Goal: Transaction & Acquisition: Purchase product/service

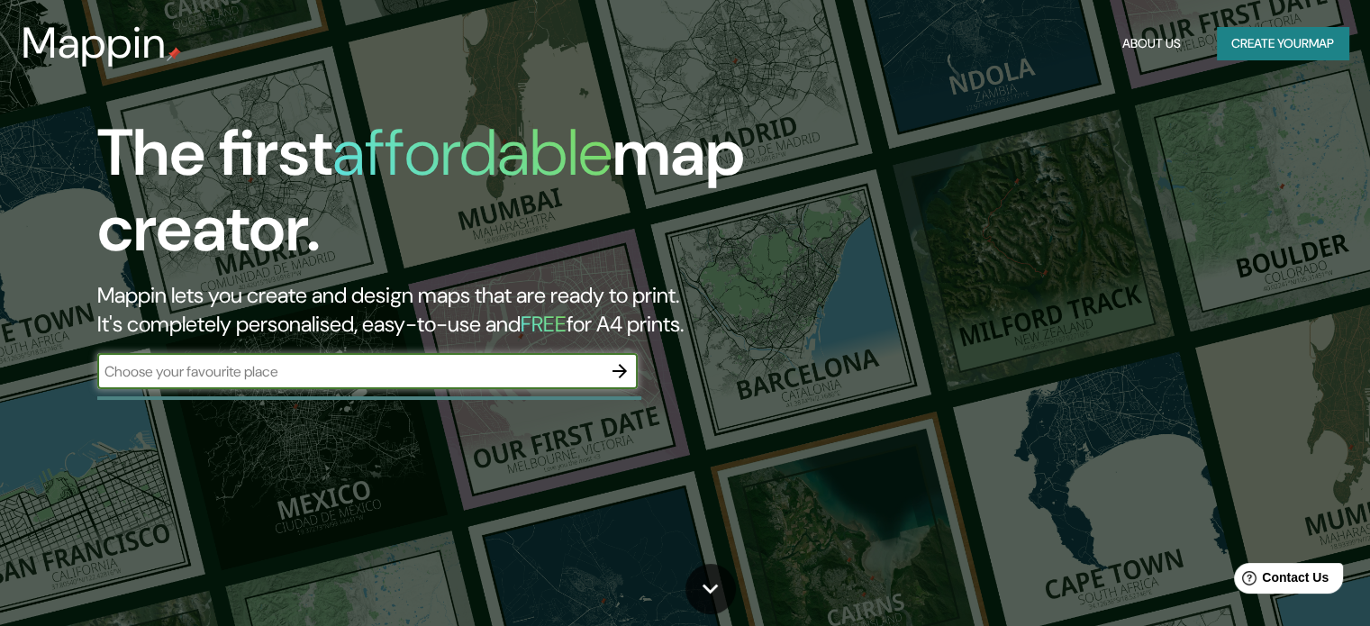
click at [1258, 35] on button "Create your map" at bounding box center [1281, 43] width 131 height 33
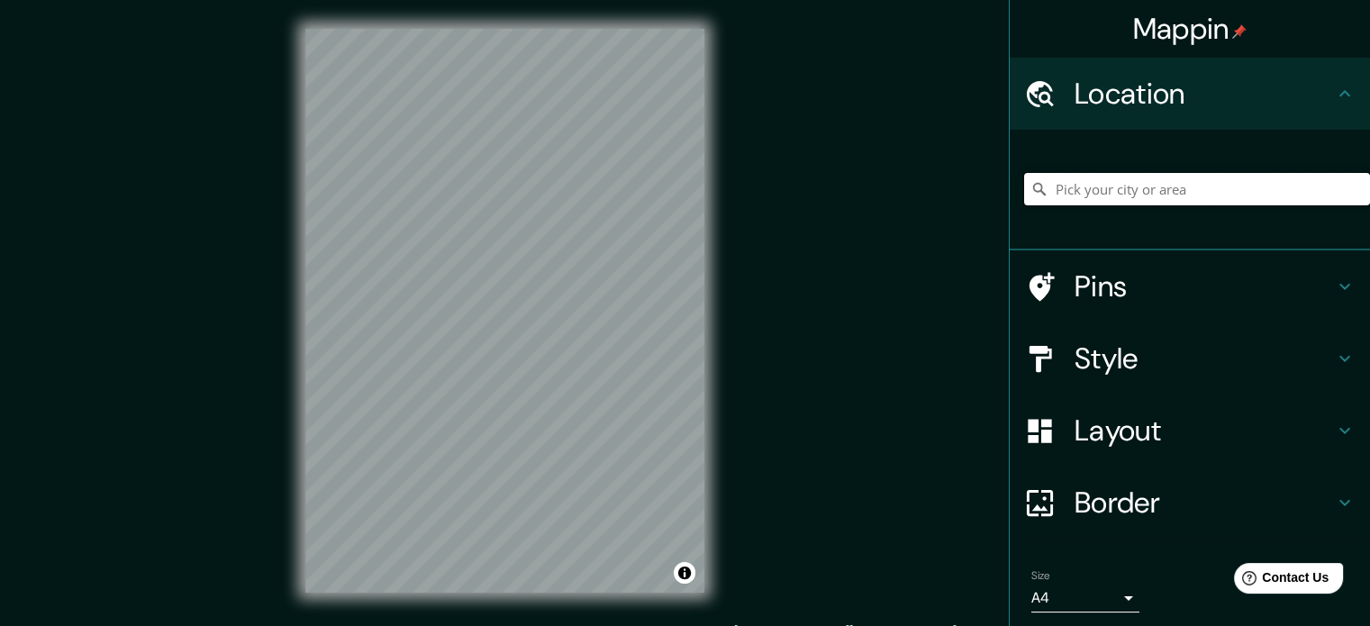
click at [1075, 193] on input "Pick your city or area" at bounding box center [1197, 189] width 346 height 32
paste input "[GEOGRAPHIC_DATA]"
click at [1193, 204] on input "[GEOGRAPHIC_DATA][US_STATE], [GEOGRAPHIC_DATA]" at bounding box center [1197, 189] width 346 height 32
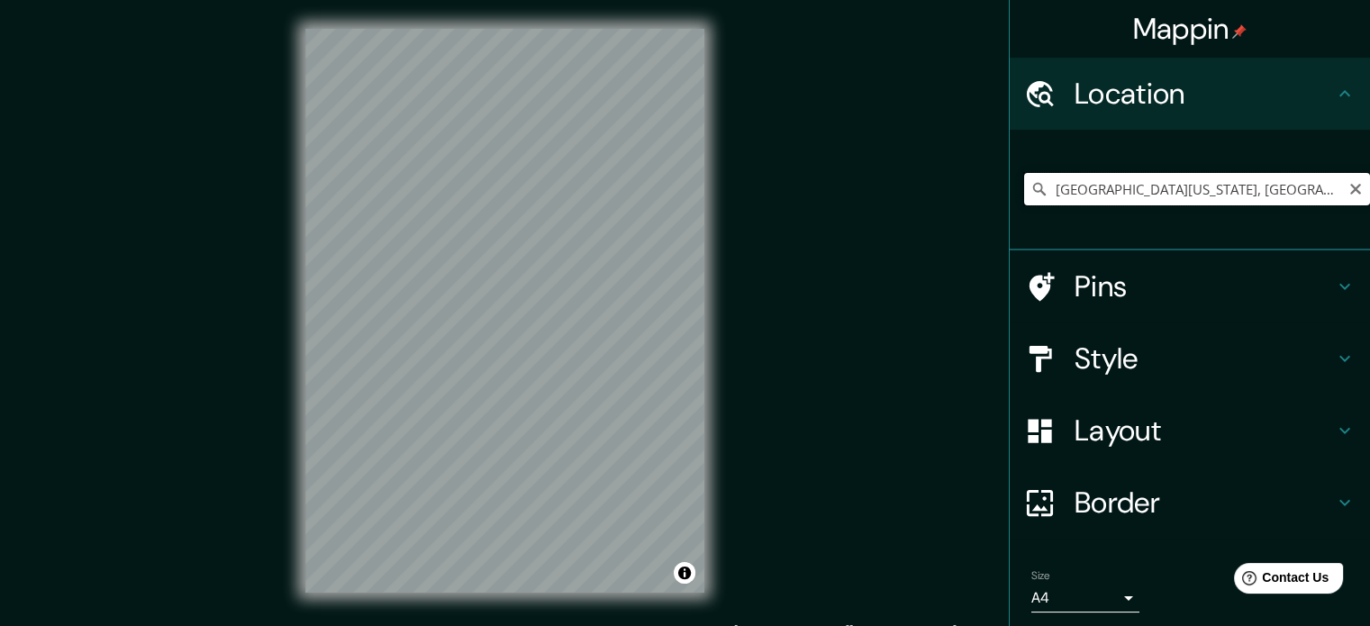
paste input "[GEOGRAPHIC_DATA]"
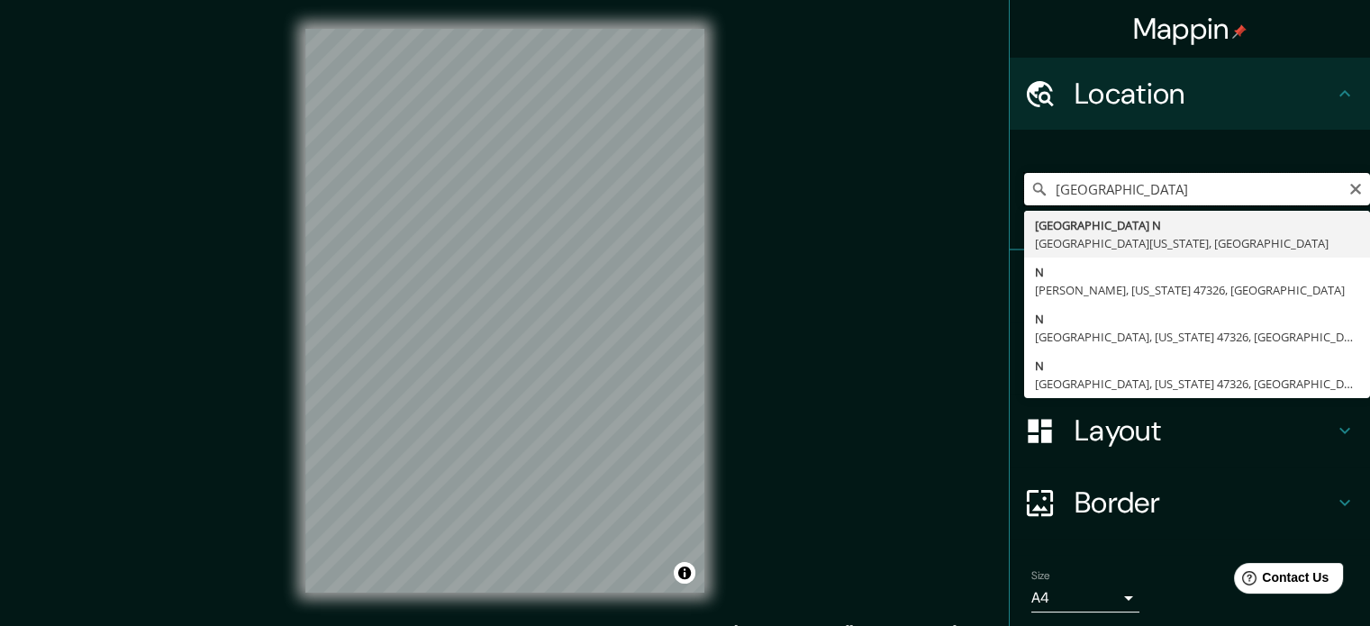
click at [1221, 186] on input "[GEOGRAPHIC_DATA]" at bounding box center [1197, 189] width 346 height 32
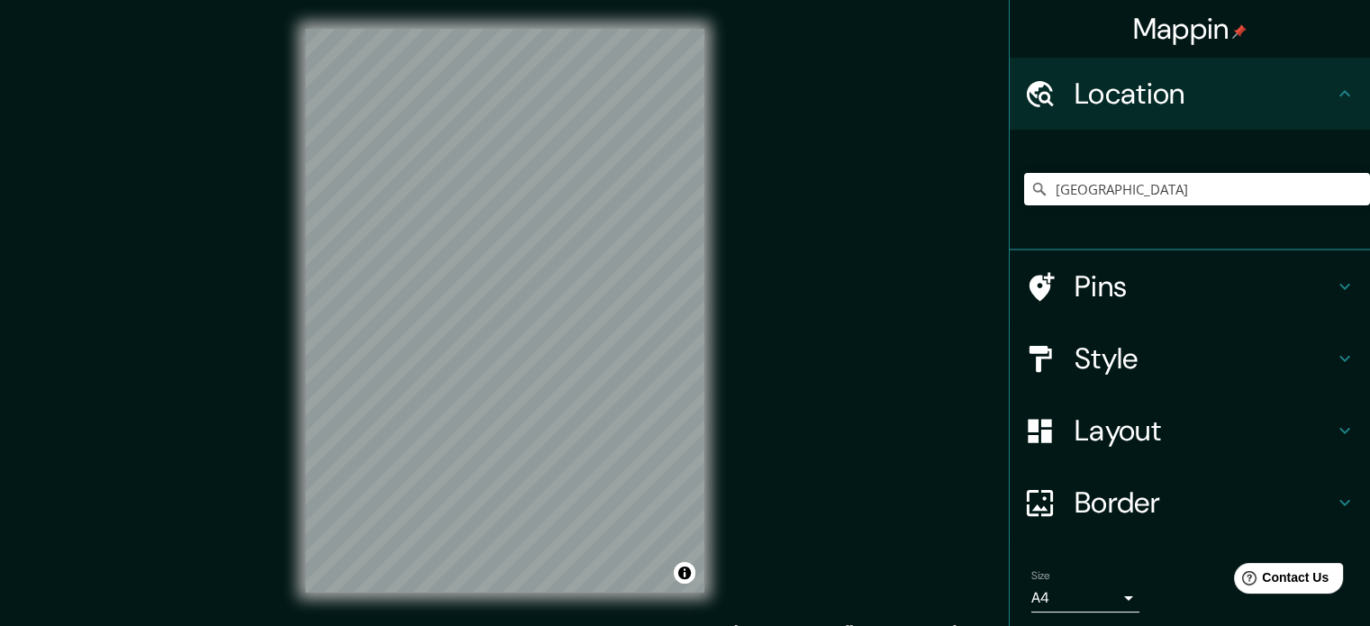
click at [882, 267] on div "Mappin Location 17°55'48.0"N 92°54'50.3"[GEOGRAPHIC_DATA][US_STATE][PERSON_NAME…" at bounding box center [685, 325] width 1370 height 650
click at [1216, 186] on input "[GEOGRAPHIC_DATA]" at bounding box center [1197, 189] width 346 height 32
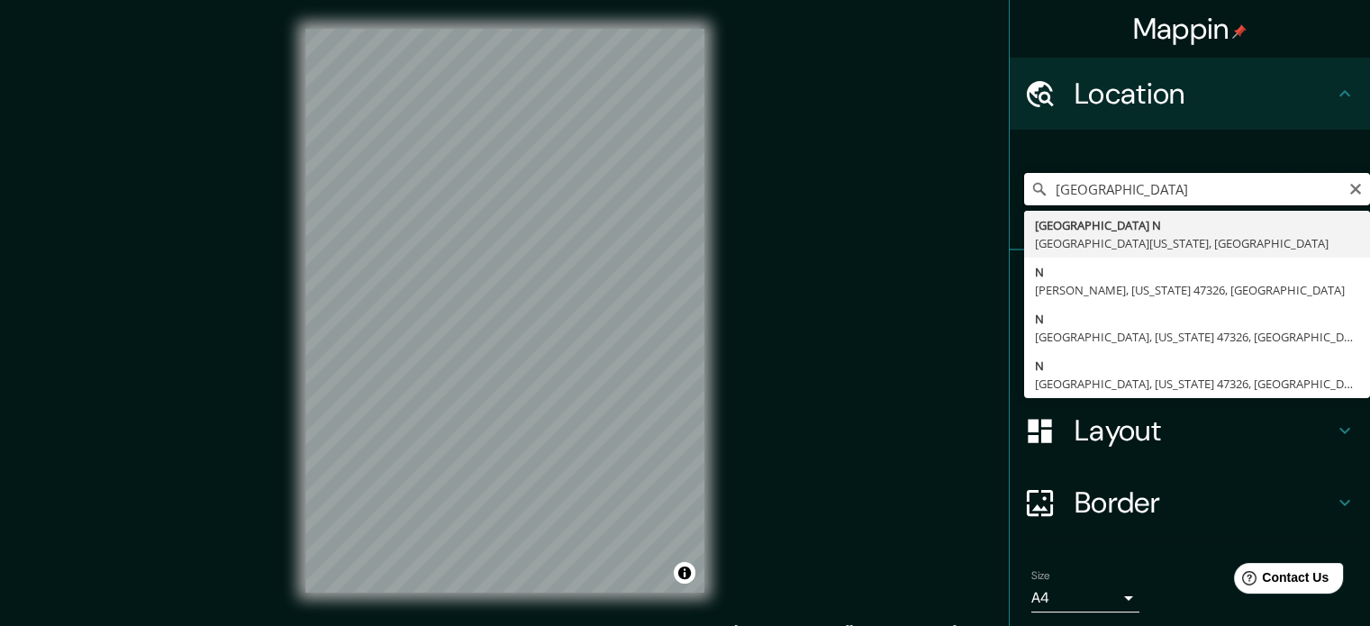
click at [1216, 186] on input "[GEOGRAPHIC_DATA]" at bounding box center [1197, 189] width 346 height 32
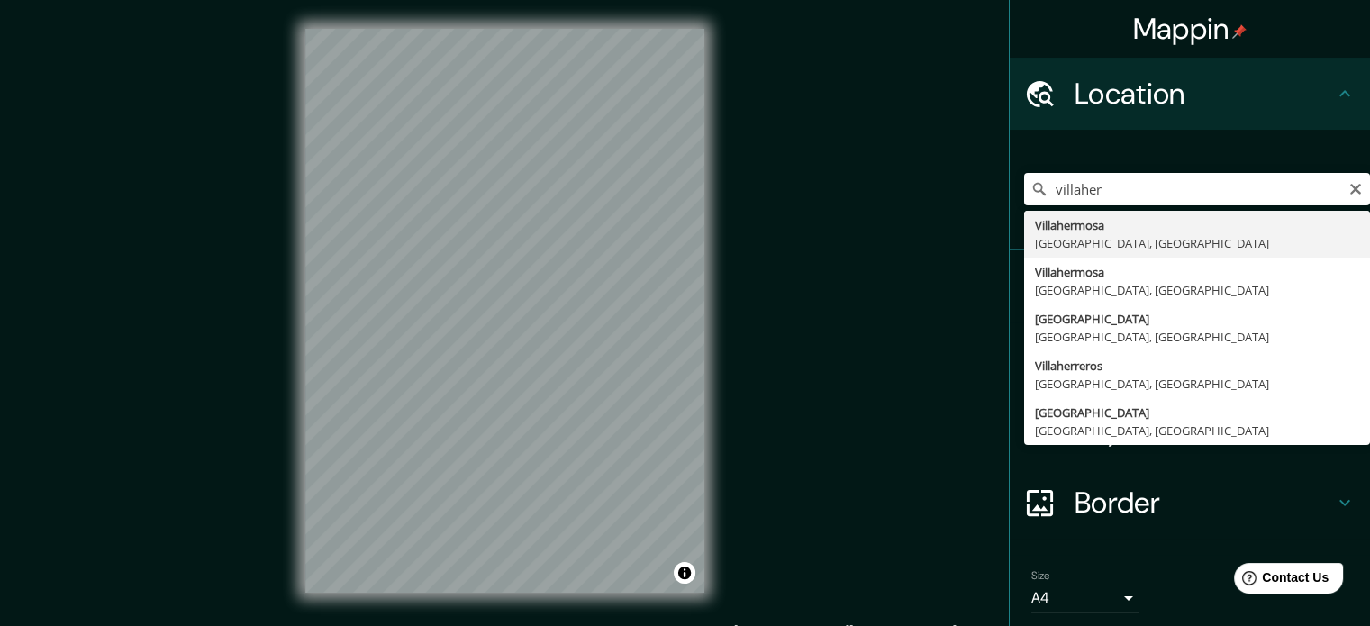
type input "Villahermosa, [GEOGRAPHIC_DATA], [GEOGRAPHIC_DATA]"
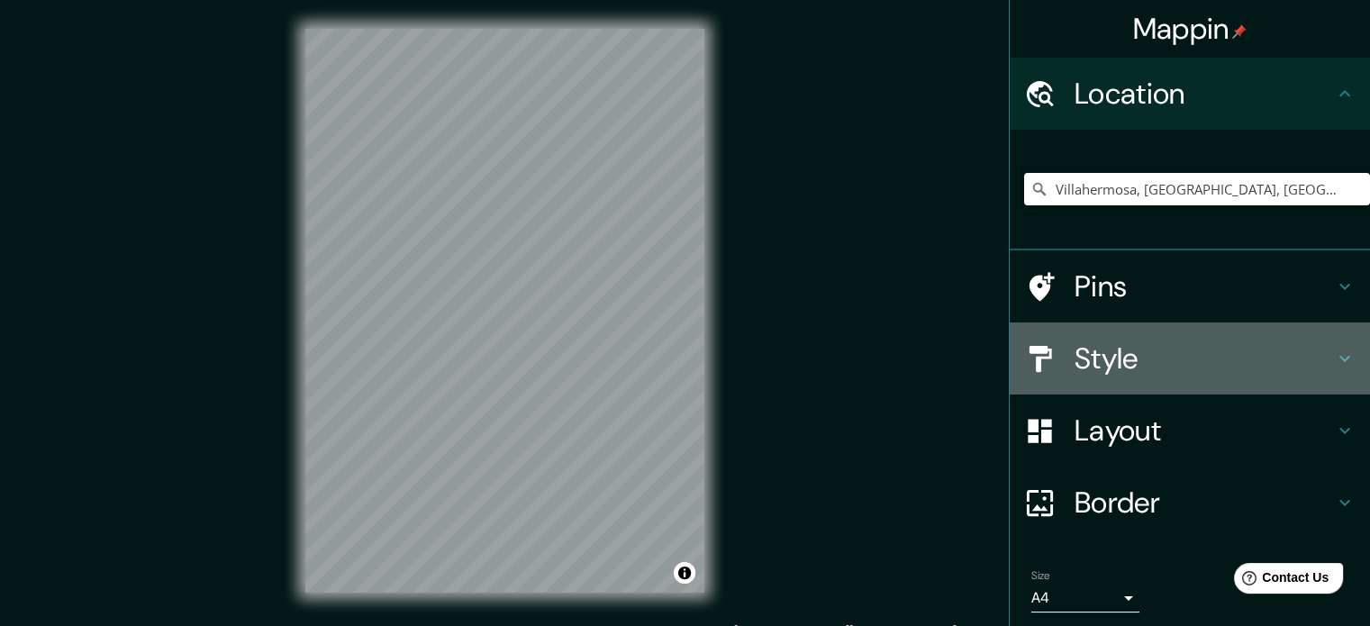
click at [1126, 356] on h4 "Style" at bounding box center [1203, 358] width 259 height 36
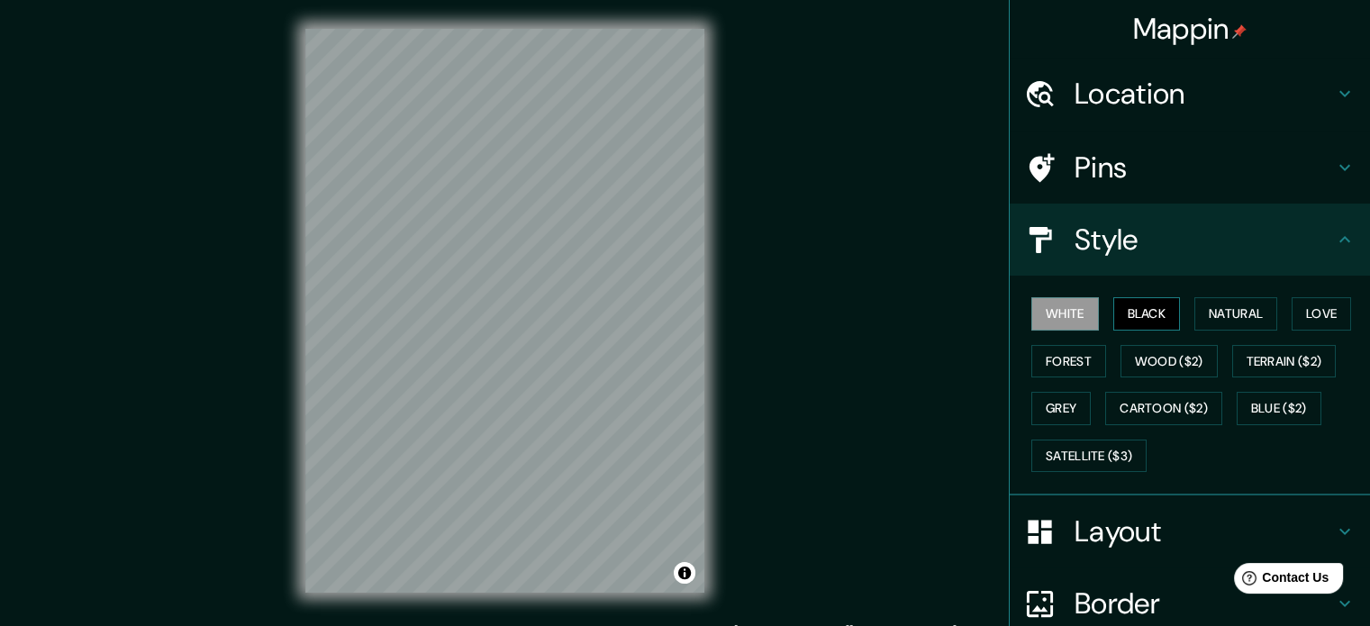
click at [1130, 321] on button "Black" at bounding box center [1147, 313] width 68 height 33
click at [1221, 311] on button "Natural" at bounding box center [1235, 313] width 83 height 33
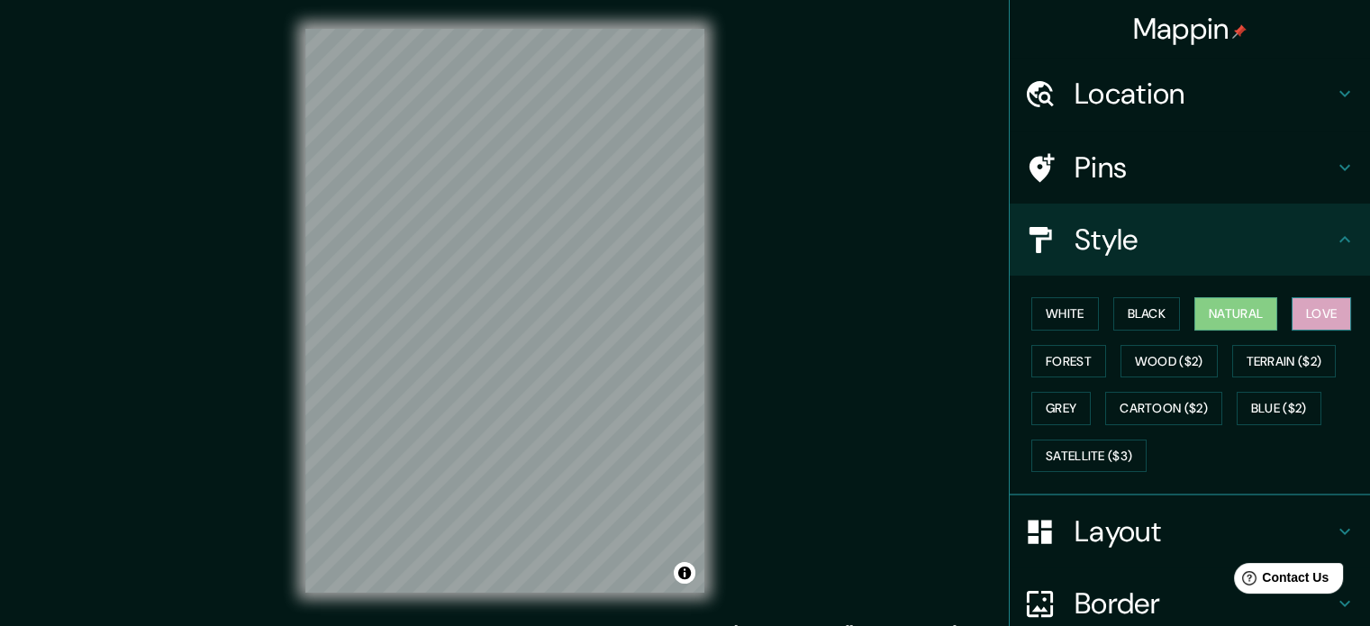
click at [1302, 316] on button "Love" at bounding box center [1320, 313] width 59 height 33
click at [1055, 369] on button "Forest" at bounding box center [1068, 361] width 75 height 33
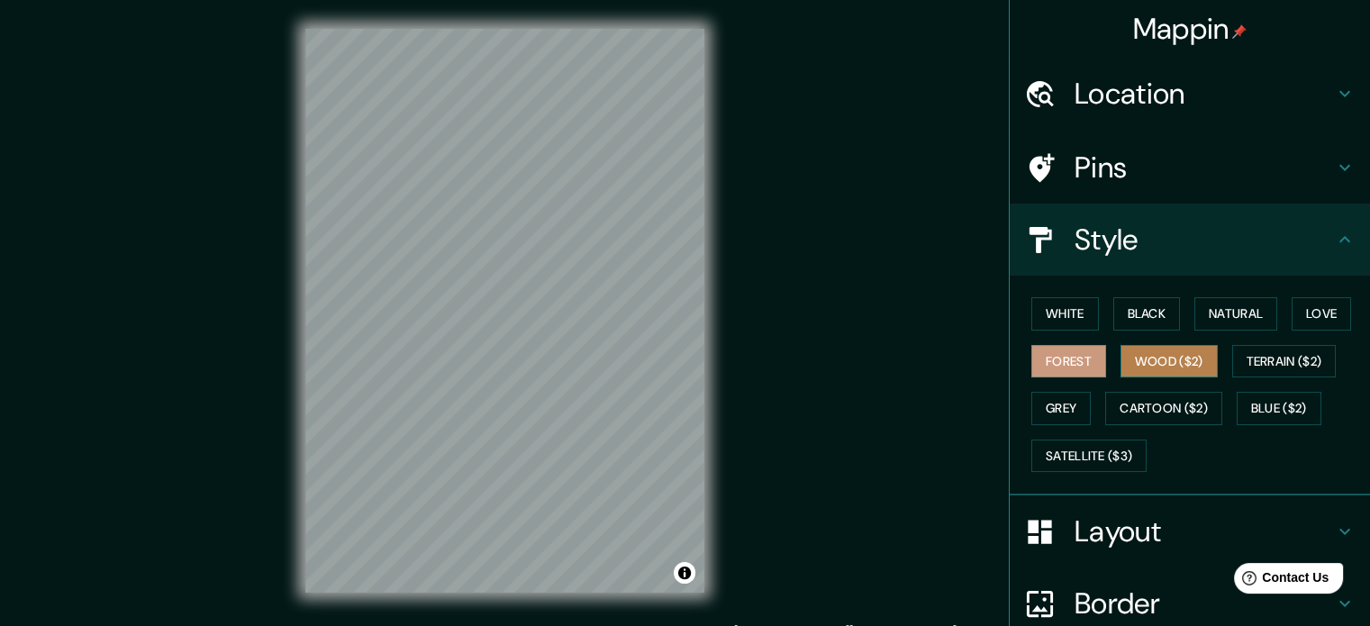
click at [1134, 353] on button "Wood ($2)" at bounding box center [1168, 361] width 97 height 33
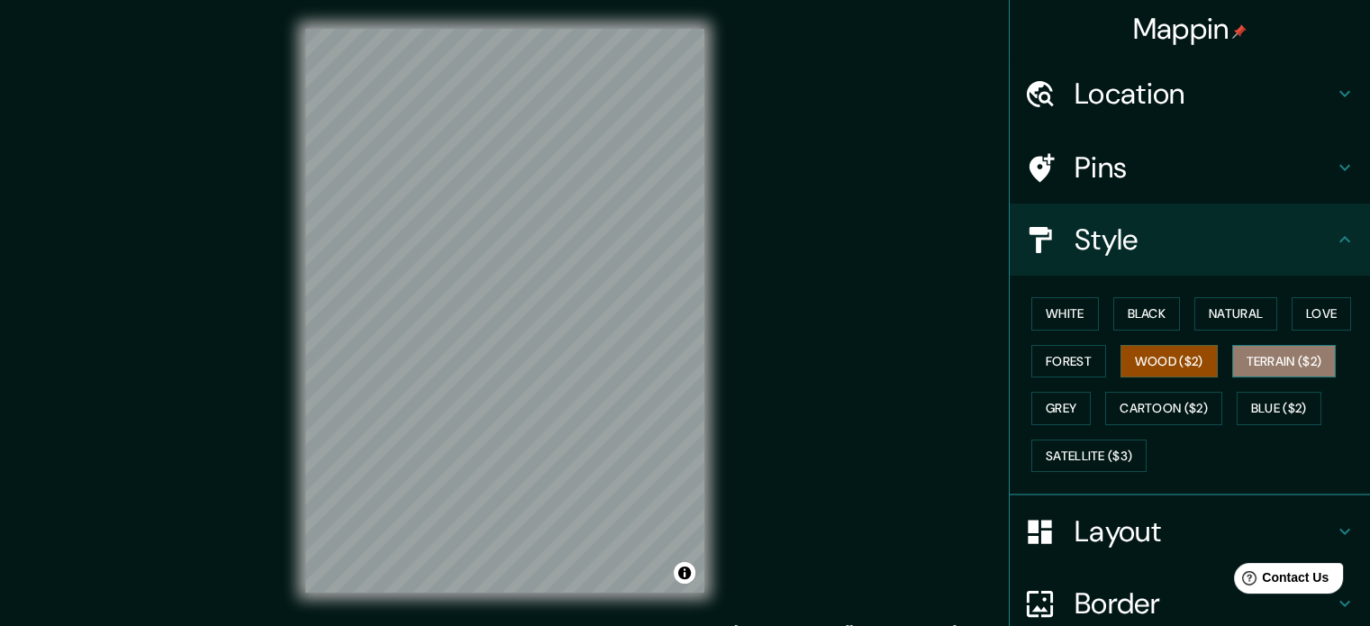
click at [1257, 363] on button "Terrain ($2)" at bounding box center [1284, 361] width 104 height 33
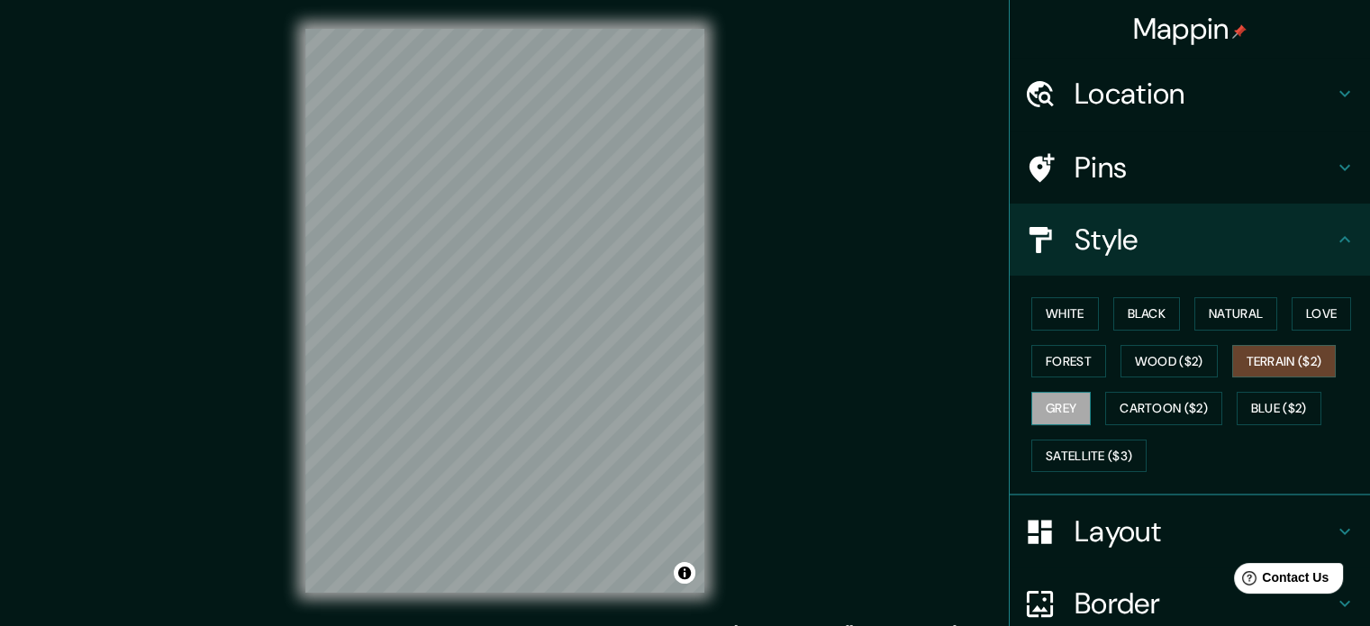
click at [1062, 402] on button "Grey" at bounding box center [1060, 408] width 59 height 33
click at [1127, 406] on button "Cartoon ($2)" at bounding box center [1163, 408] width 117 height 33
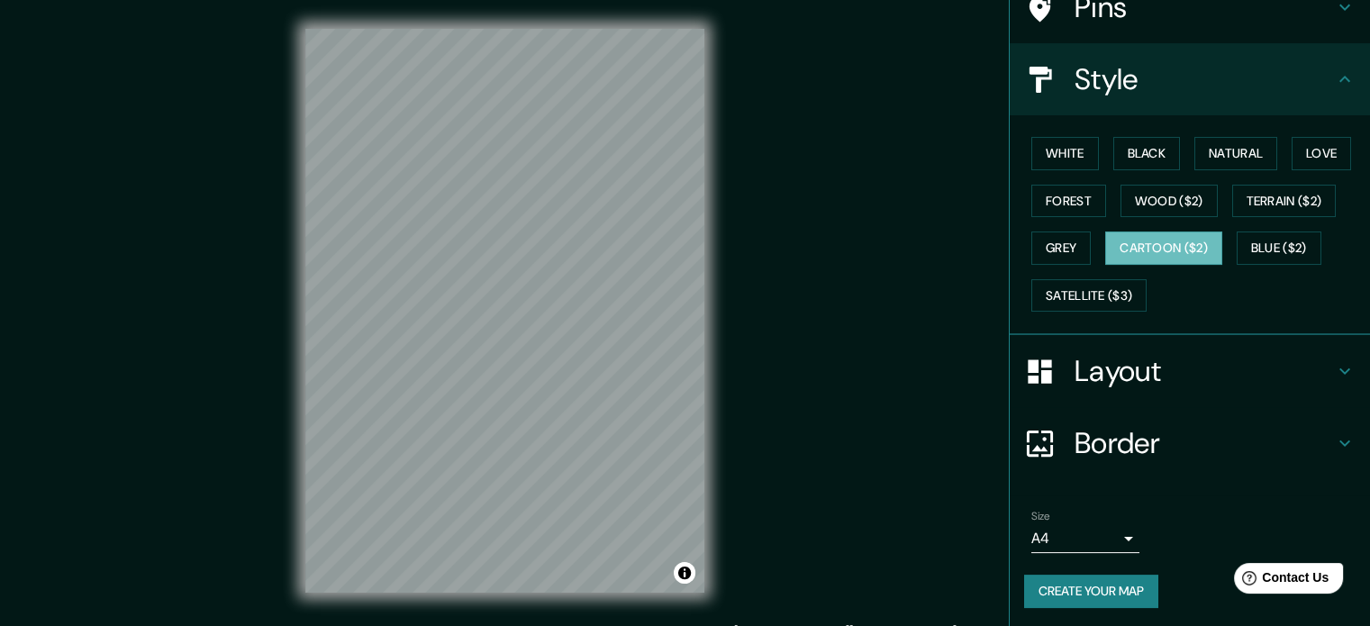
click at [1099, 363] on h4 "Layout" at bounding box center [1203, 371] width 259 height 36
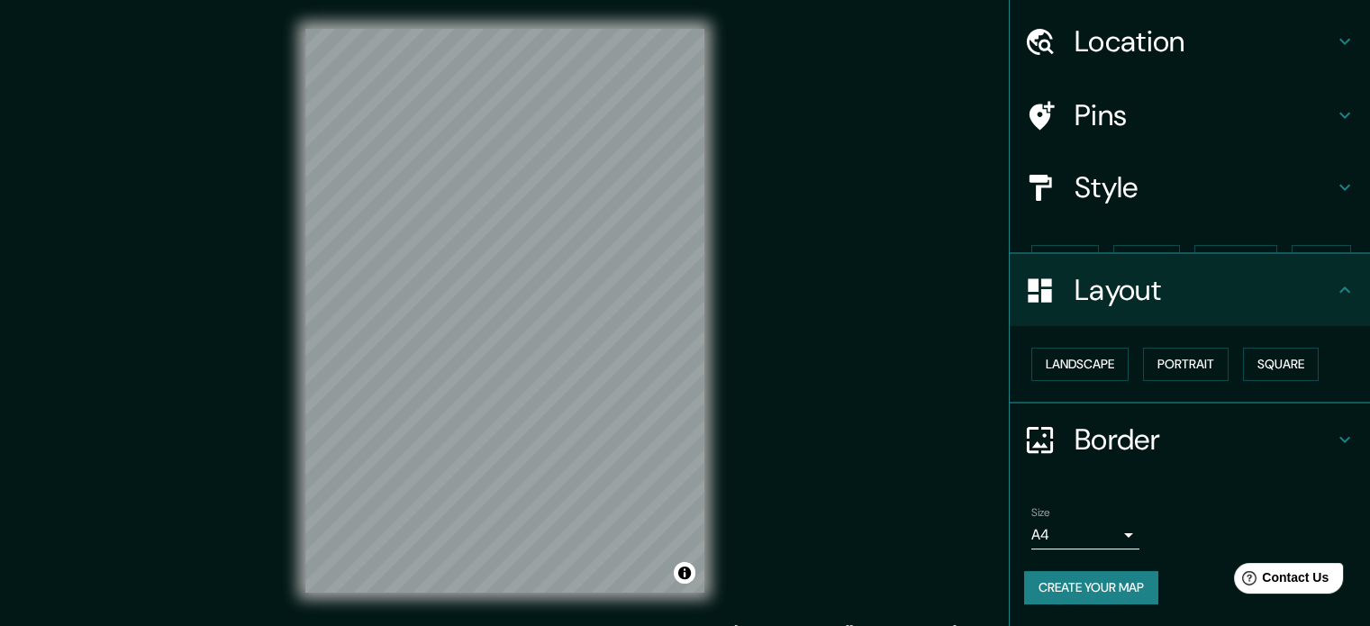
scroll to position [20, 0]
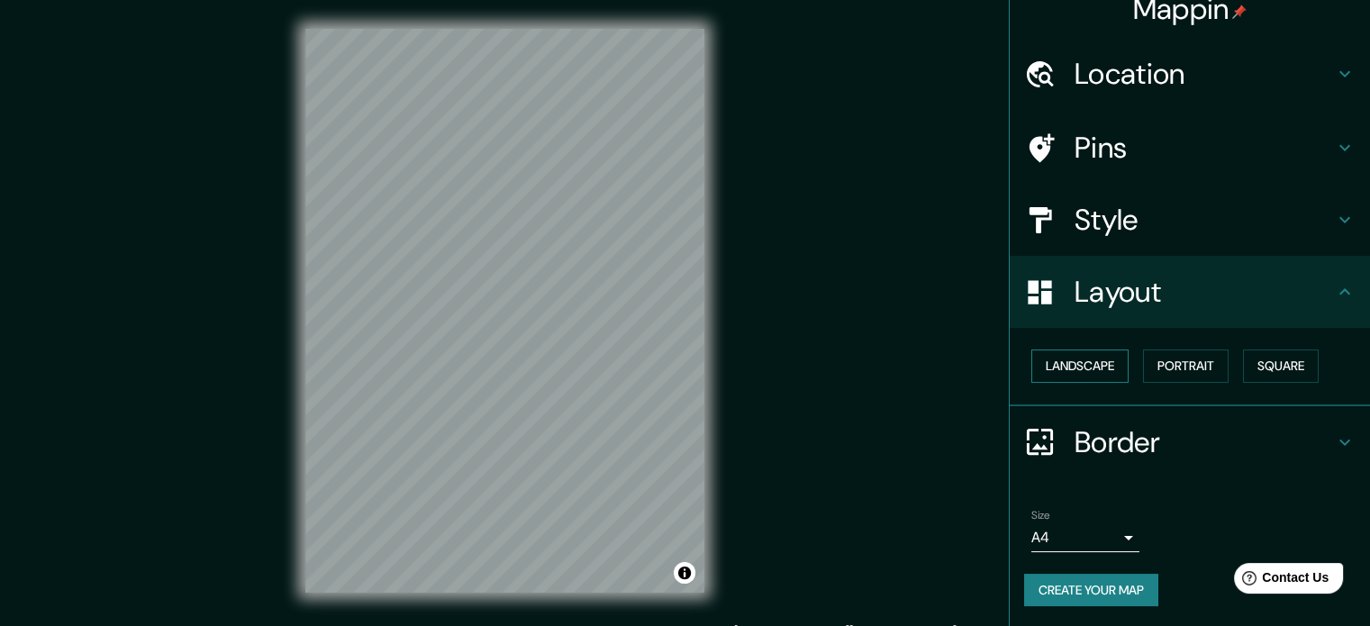
click at [1091, 365] on button "Landscape" at bounding box center [1079, 365] width 97 height 33
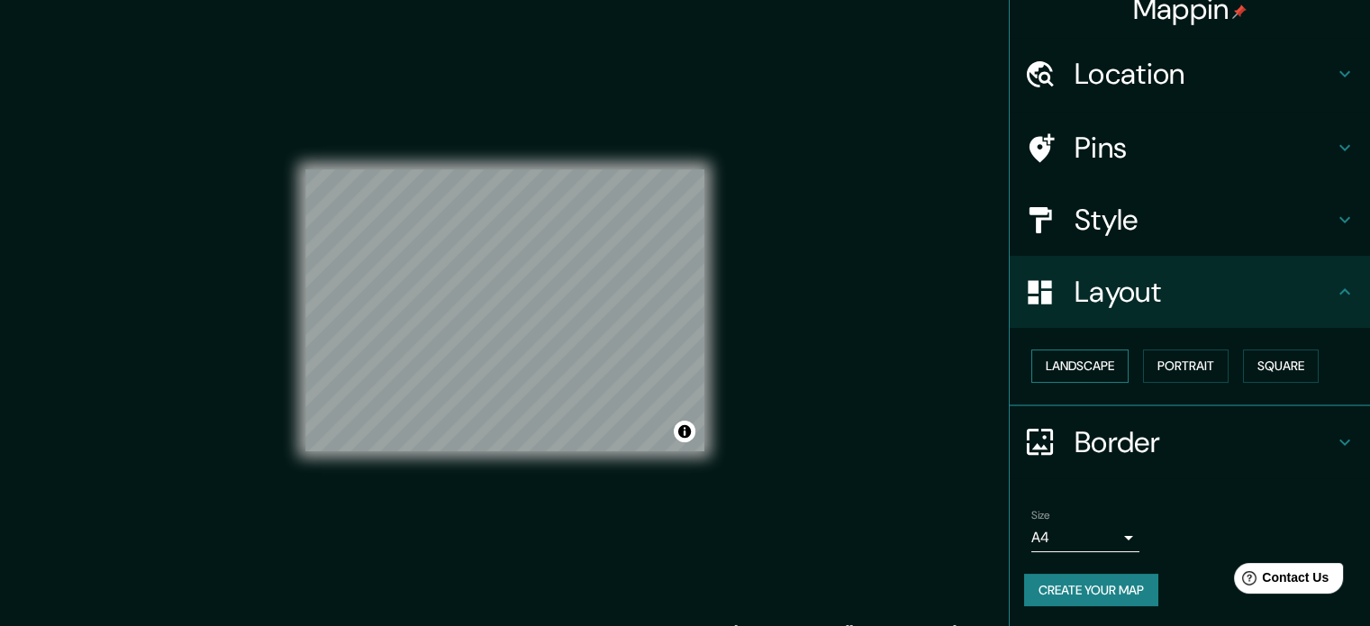
click at [1091, 365] on button "Landscape" at bounding box center [1079, 365] width 97 height 33
click at [1232, 363] on div "Landscape [GEOGRAPHIC_DATA]" at bounding box center [1197, 366] width 346 height 48
click at [1272, 367] on button "Square" at bounding box center [1281, 365] width 76 height 33
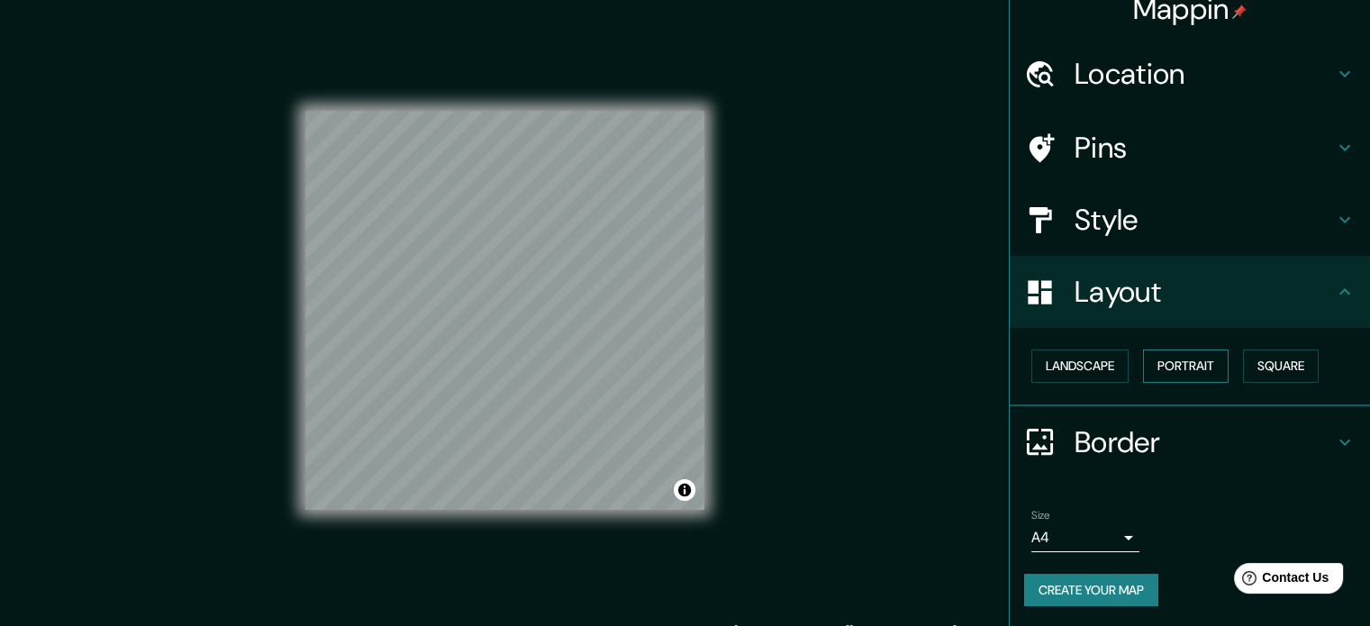
click at [1180, 366] on button "Portrait" at bounding box center [1186, 365] width 86 height 33
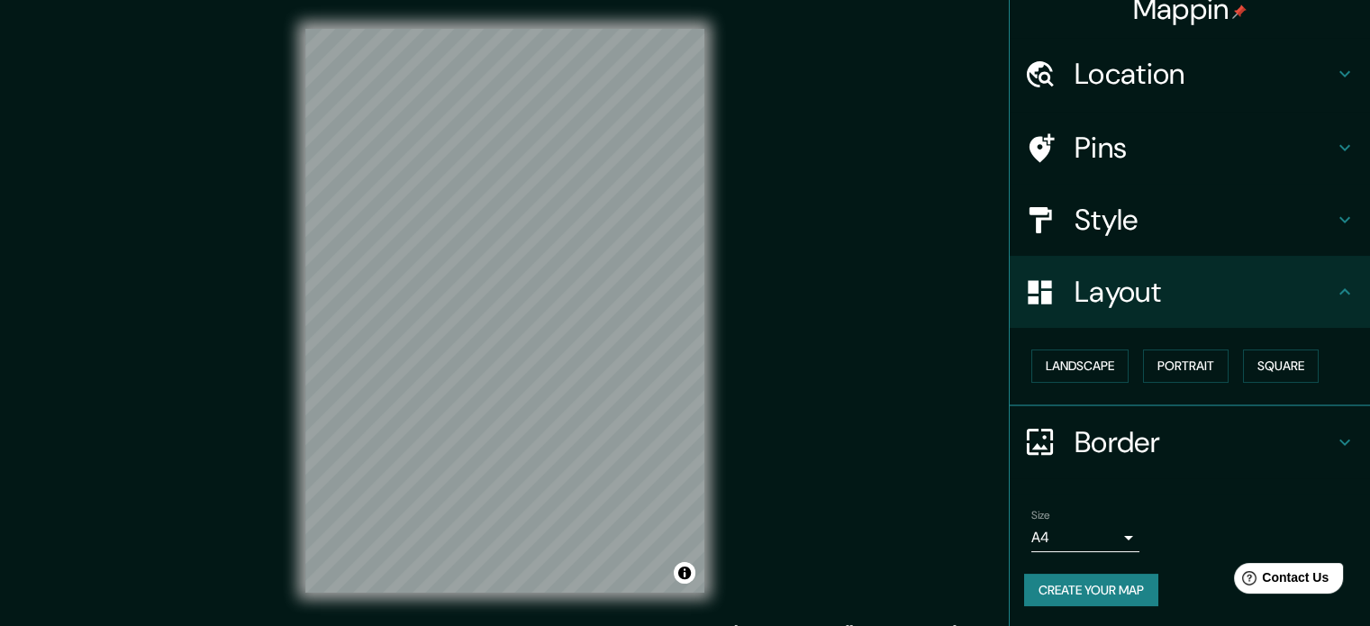
click at [1151, 443] on h4 "Border" at bounding box center [1203, 442] width 259 height 36
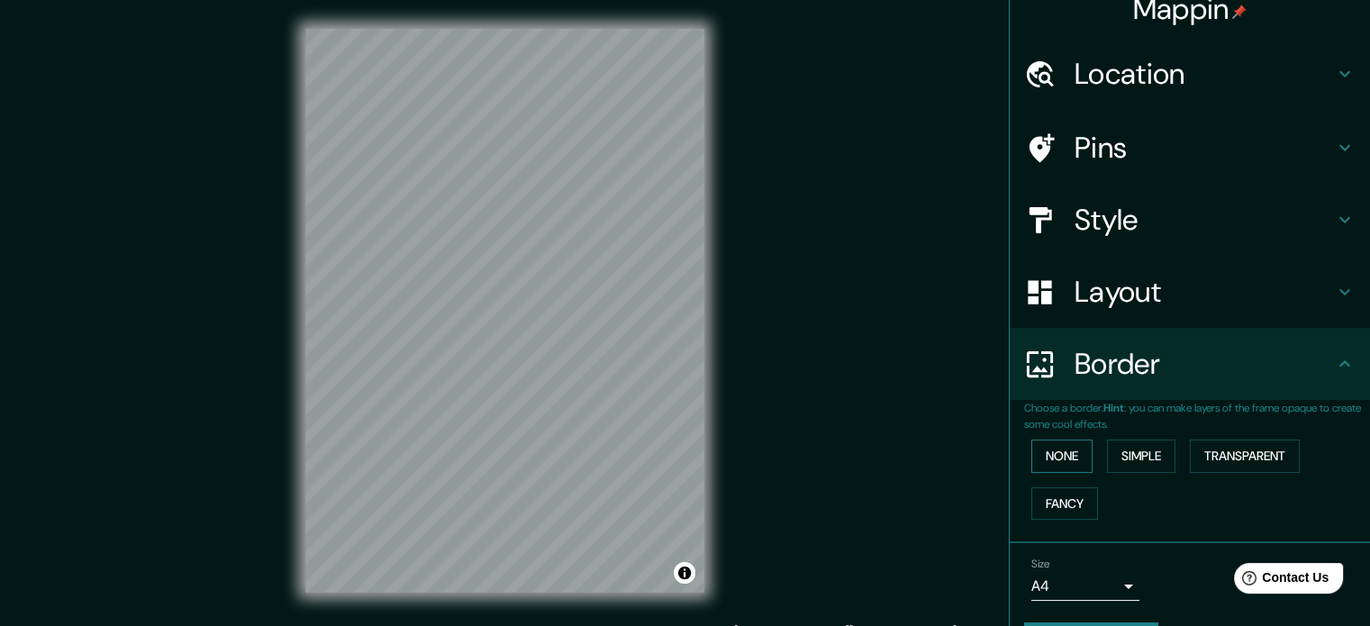
click at [1062, 457] on button "None" at bounding box center [1061, 455] width 61 height 33
click at [1053, 460] on button "None" at bounding box center [1061, 455] width 61 height 33
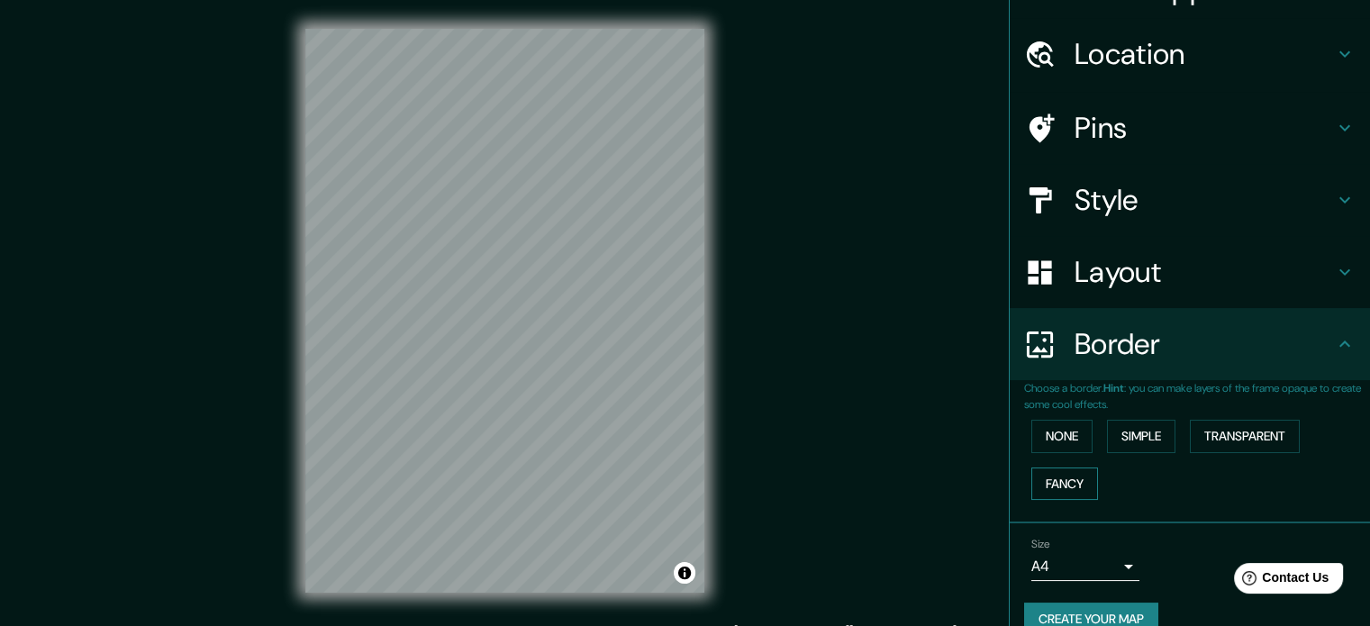
scroll to position [68, 0]
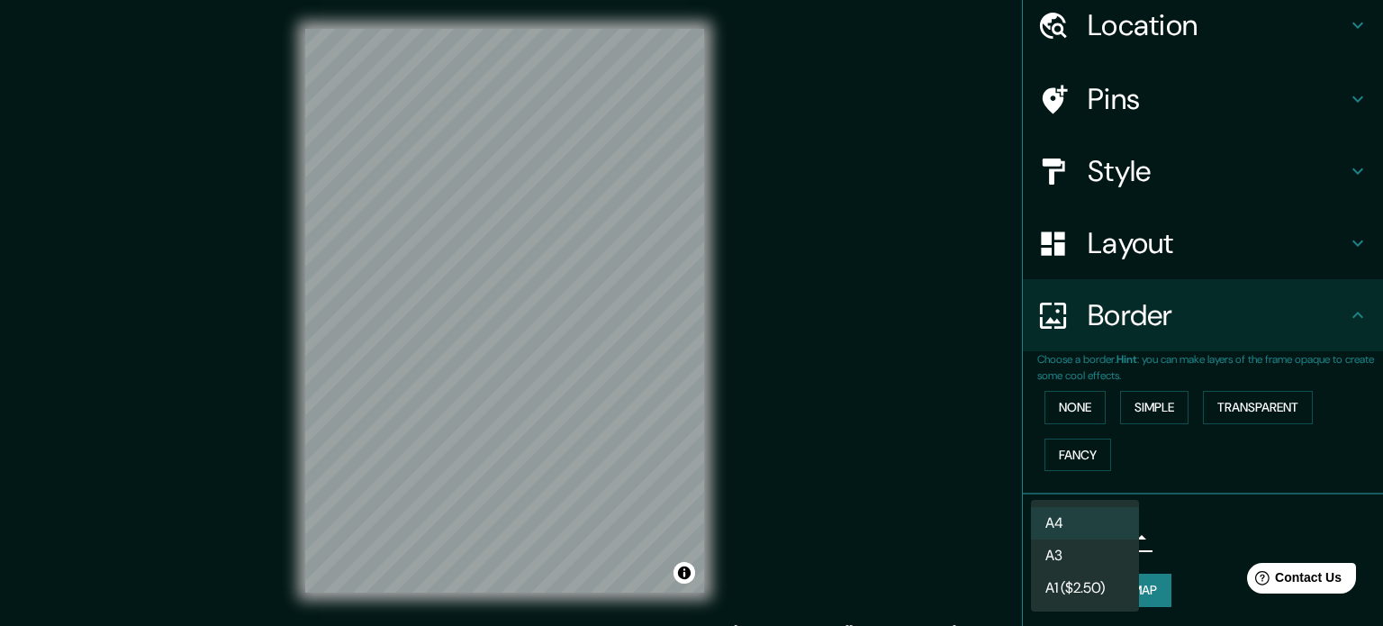
click at [1063, 536] on body "Mappin Location [GEOGRAPHIC_DATA], [GEOGRAPHIC_DATA], [GEOGRAPHIC_DATA] Pins St…" at bounding box center [691, 313] width 1383 height 626
click at [1246, 449] on div at bounding box center [691, 313] width 1383 height 626
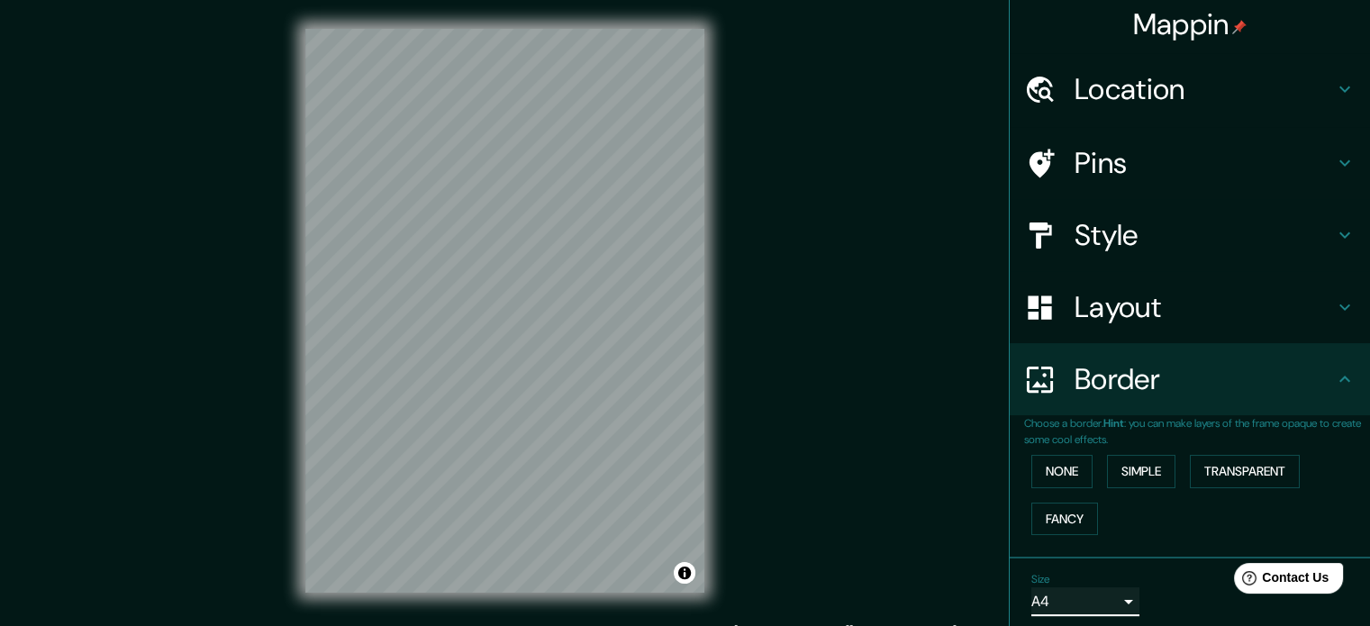
scroll to position [0, 0]
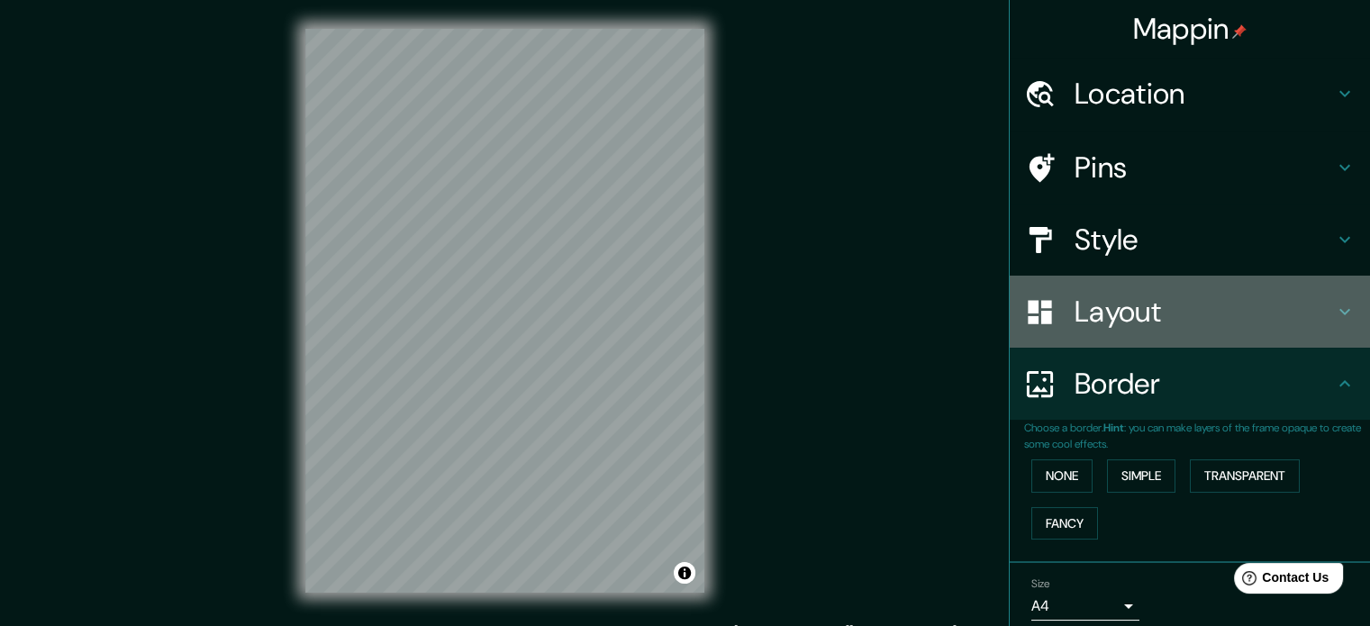
click at [1109, 323] on h4 "Layout" at bounding box center [1203, 312] width 259 height 36
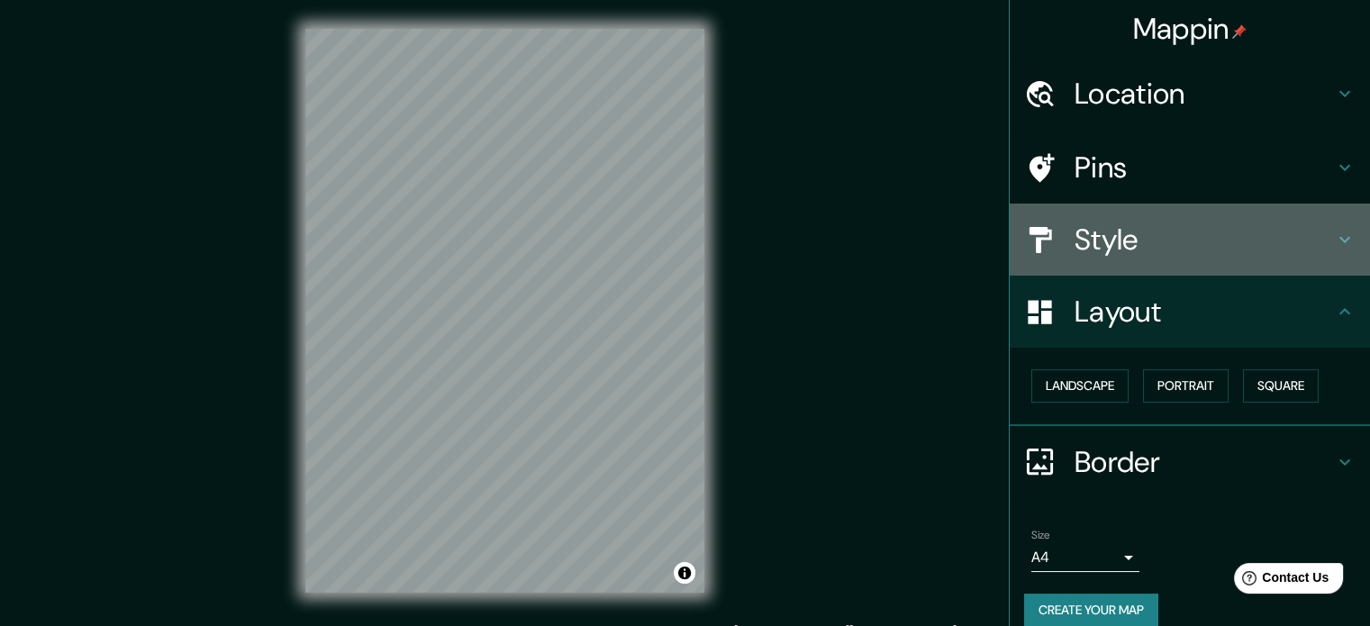
click at [1105, 248] on h4 "Style" at bounding box center [1203, 240] width 259 height 36
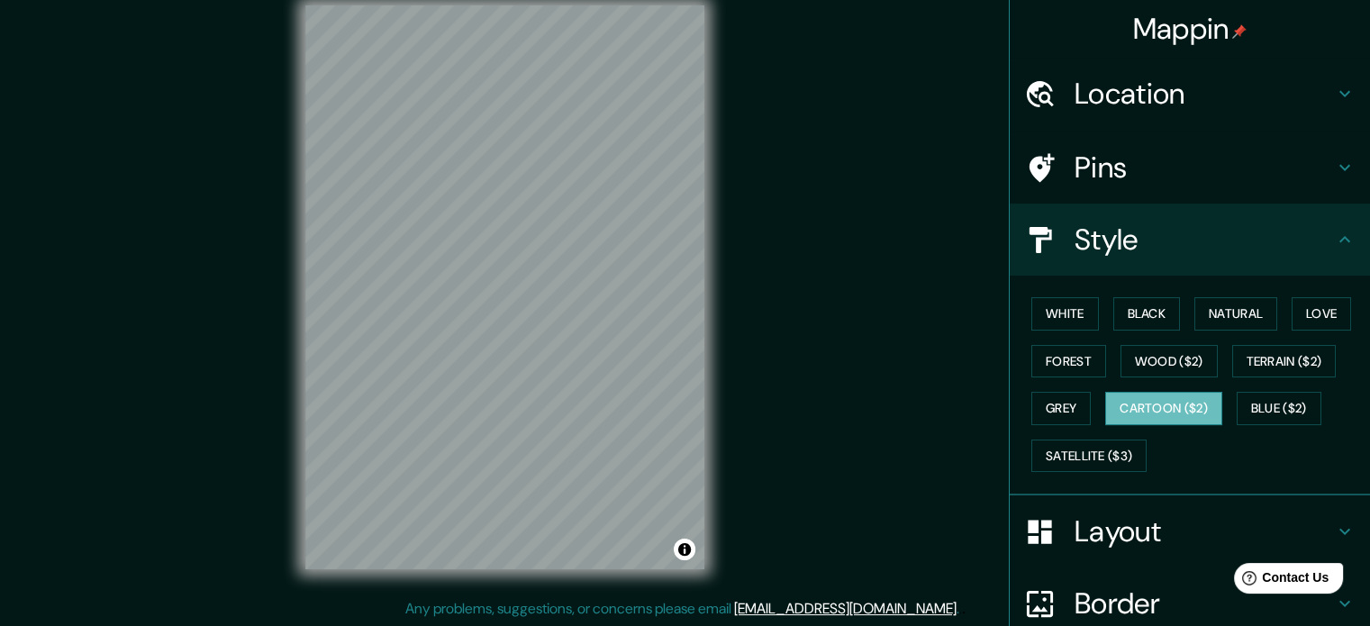
click at [1133, 408] on button "Cartoon ($2)" at bounding box center [1163, 408] width 117 height 33
click at [1031, 314] on button "White" at bounding box center [1065, 313] width 68 height 33
click at [1115, 411] on button "Cartoon ($2)" at bounding box center [1163, 408] width 117 height 33
drag, startPoint x: 834, startPoint y: 423, endPoint x: 845, endPoint y: 442, distance: 22.2
click at [845, 442] on div "Mappin Location [GEOGRAPHIC_DATA], [GEOGRAPHIC_DATA], [GEOGRAPHIC_DATA] Pins St…" at bounding box center [685, 302] width 1370 height 650
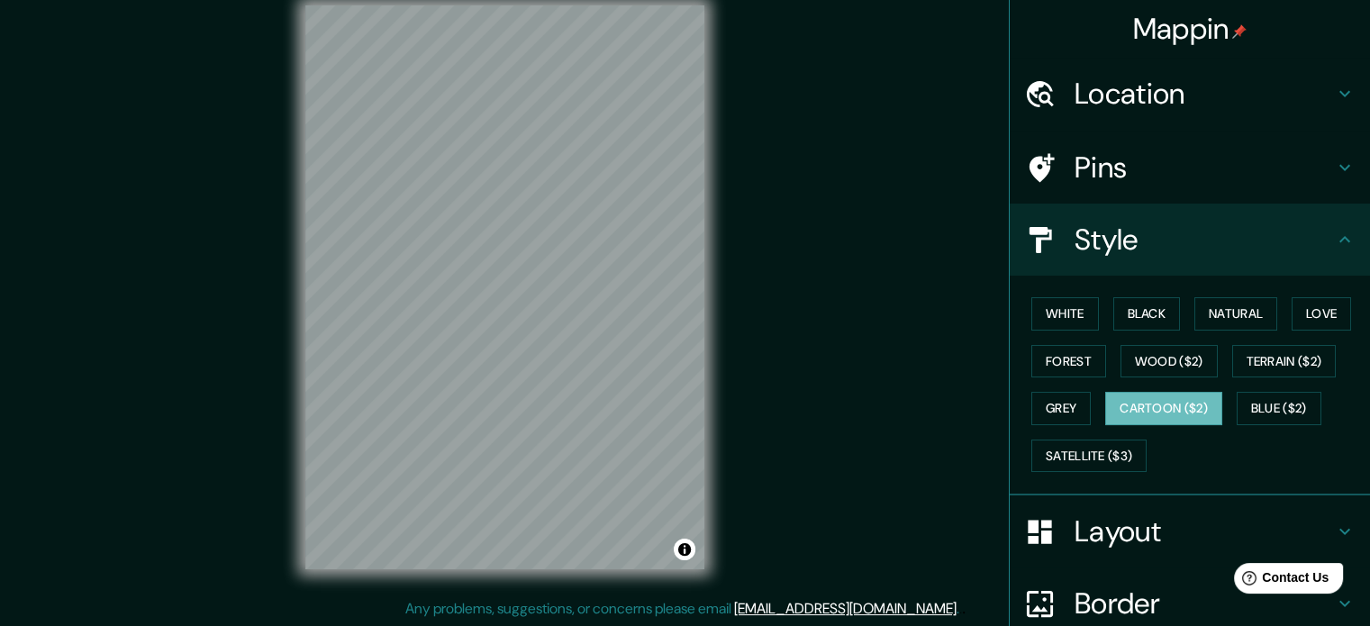
click at [841, 393] on div "Mappin Location [GEOGRAPHIC_DATA], [GEOGRAPHIC_DATA], [GEOGRAPHIC_DATA] Pins St…" at bounding box center [685, 302] width 1370 height 650
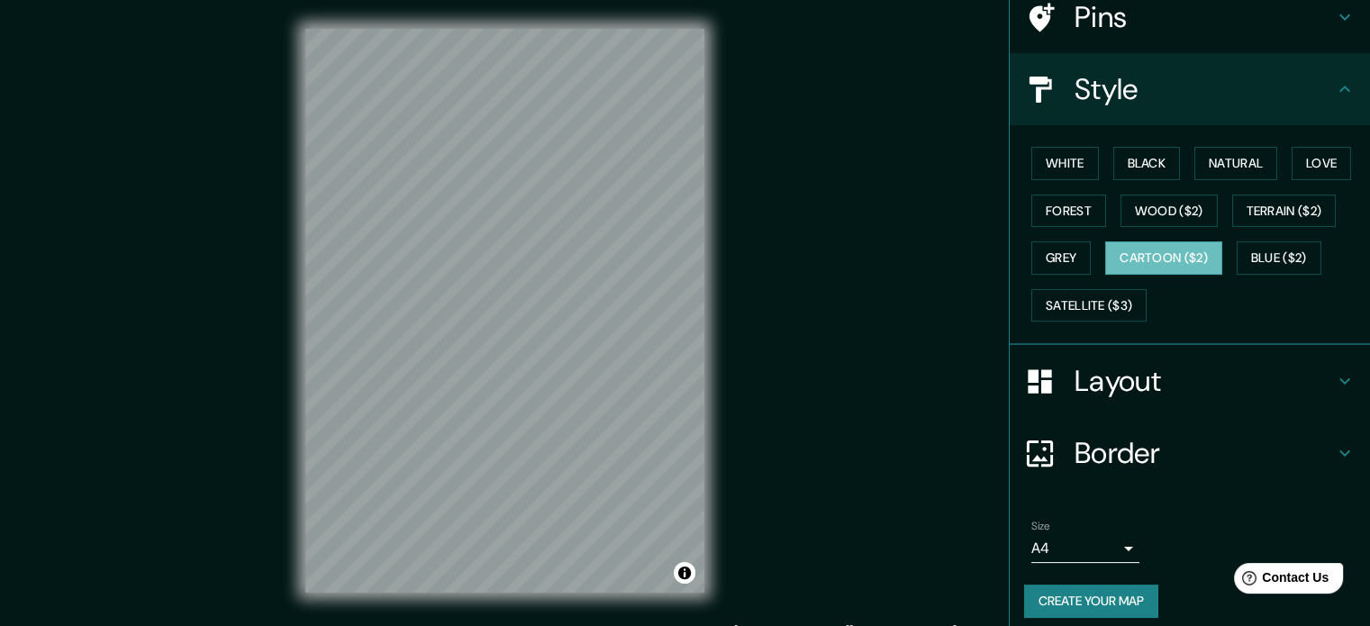
scroll to position [160, 0]
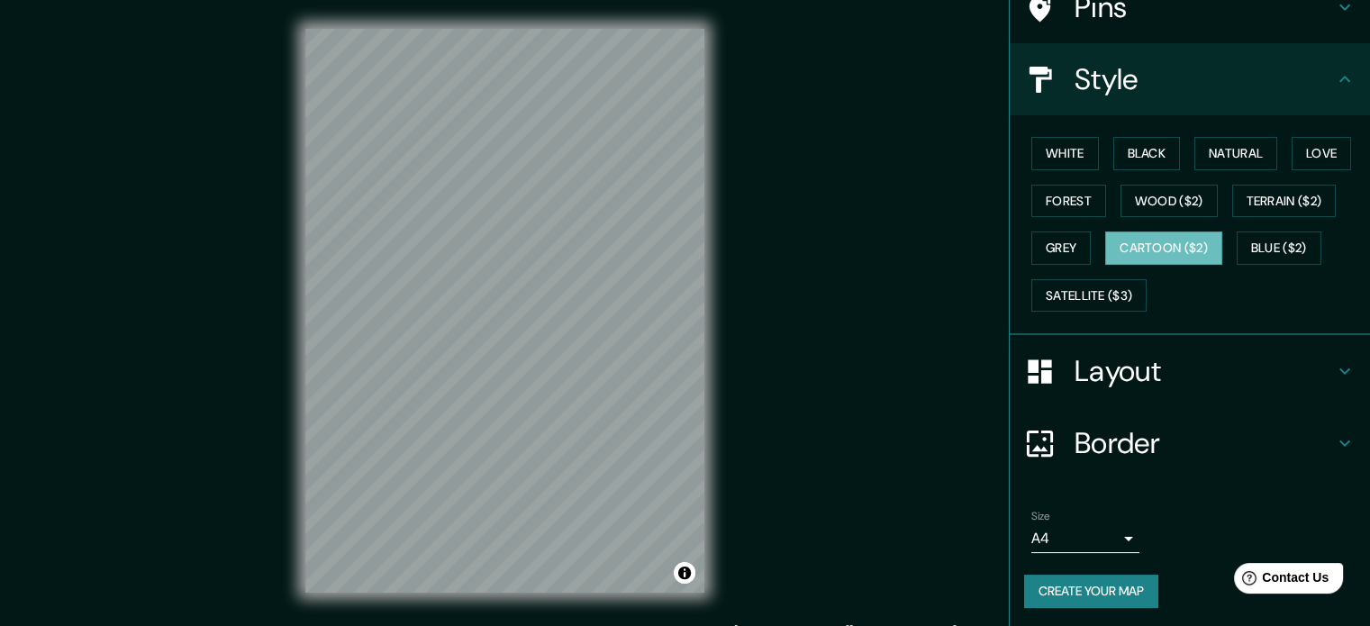
click at [1058, 602] on button "Create your map" at bounding box center [1091, 590] width 134 height 33
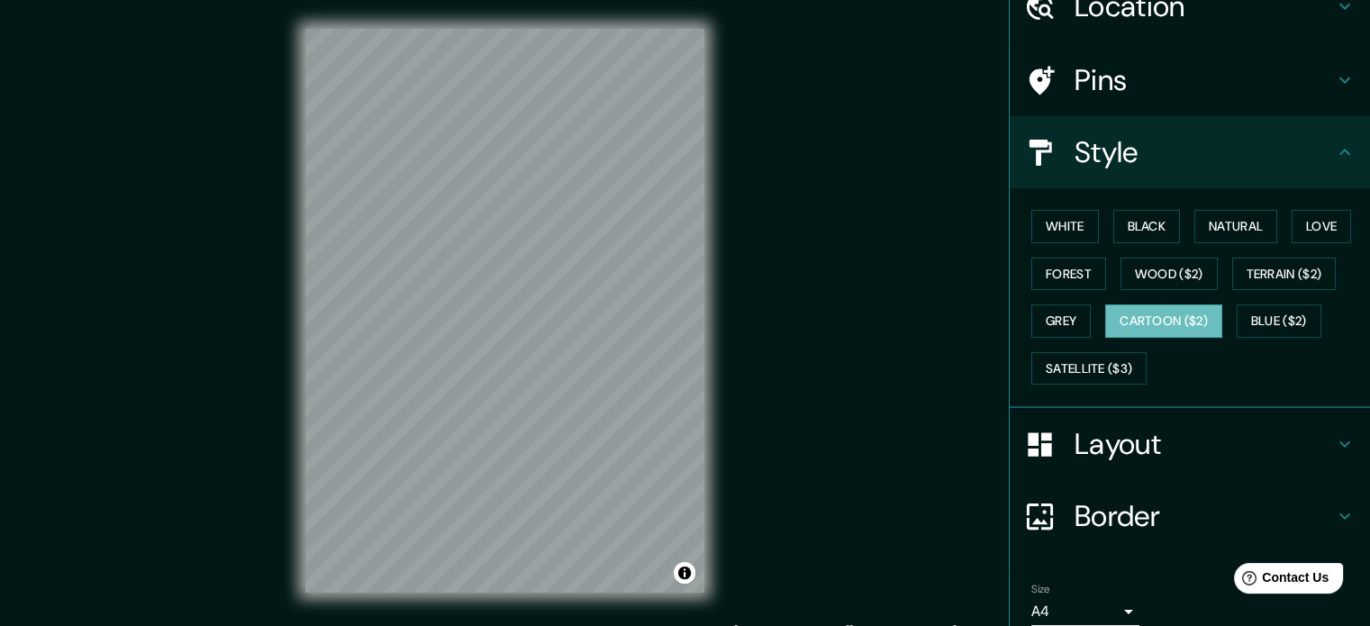
scroll to position [90, 0]
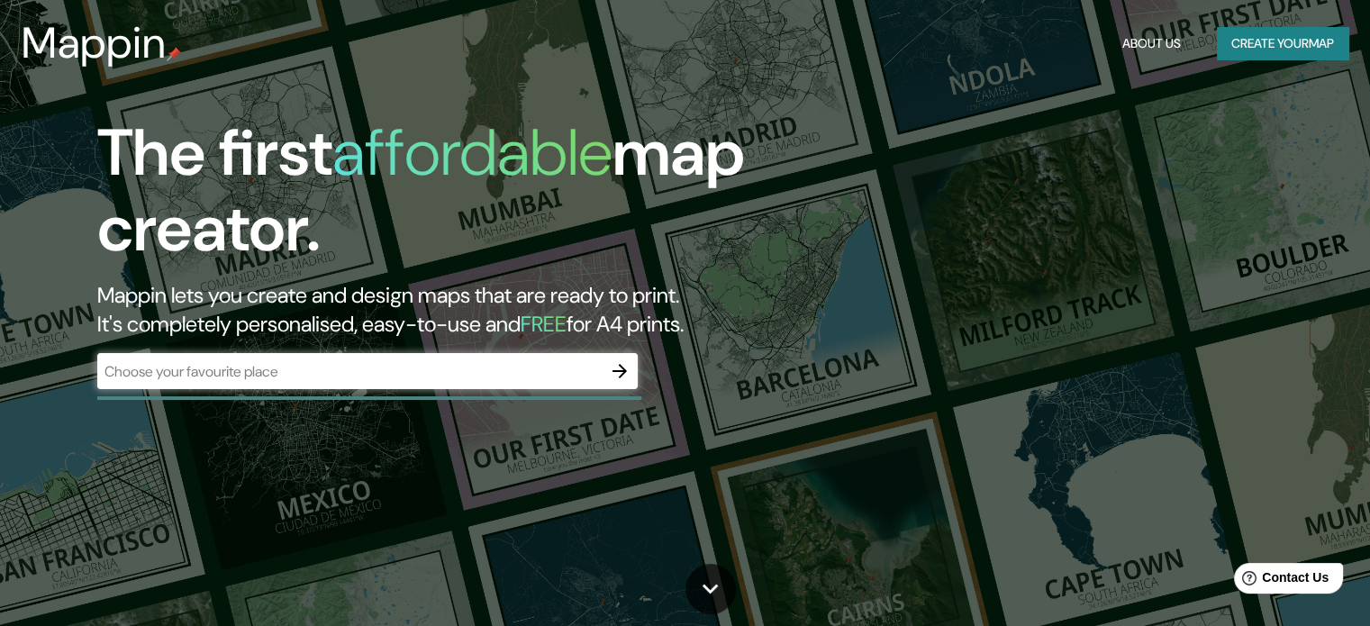
click at [355, 382] on div "​" at bounding box center [367, 371] width 540 height 36
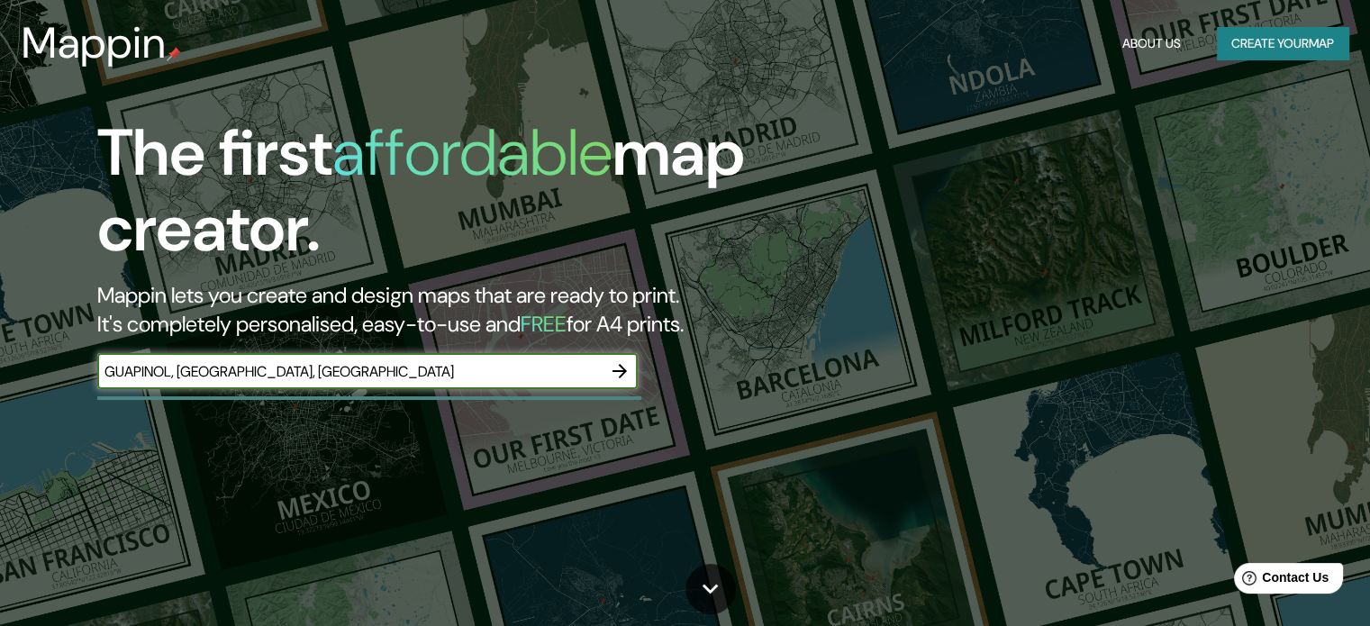
type input "GUAPINOL, VILLAHERMOSA, TABASCO"
click at [610, 372] on icon "button" at bounding box center [620, 371] width 22 height 22
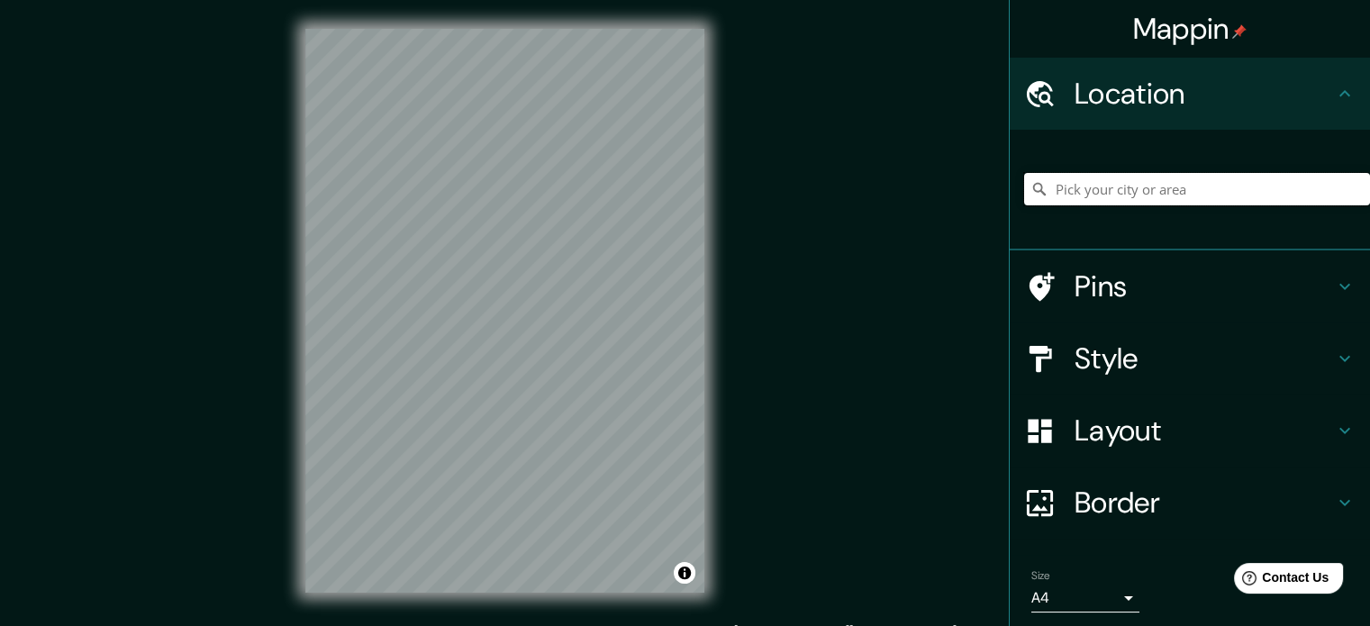
click at [1108, 194] on input "Pick your city or area" at bounding box center [1197, 189] width 346 height 32
click at [1074, 445] on h4 "Layout" at bounding box center [1203, 430] width 259 height 36
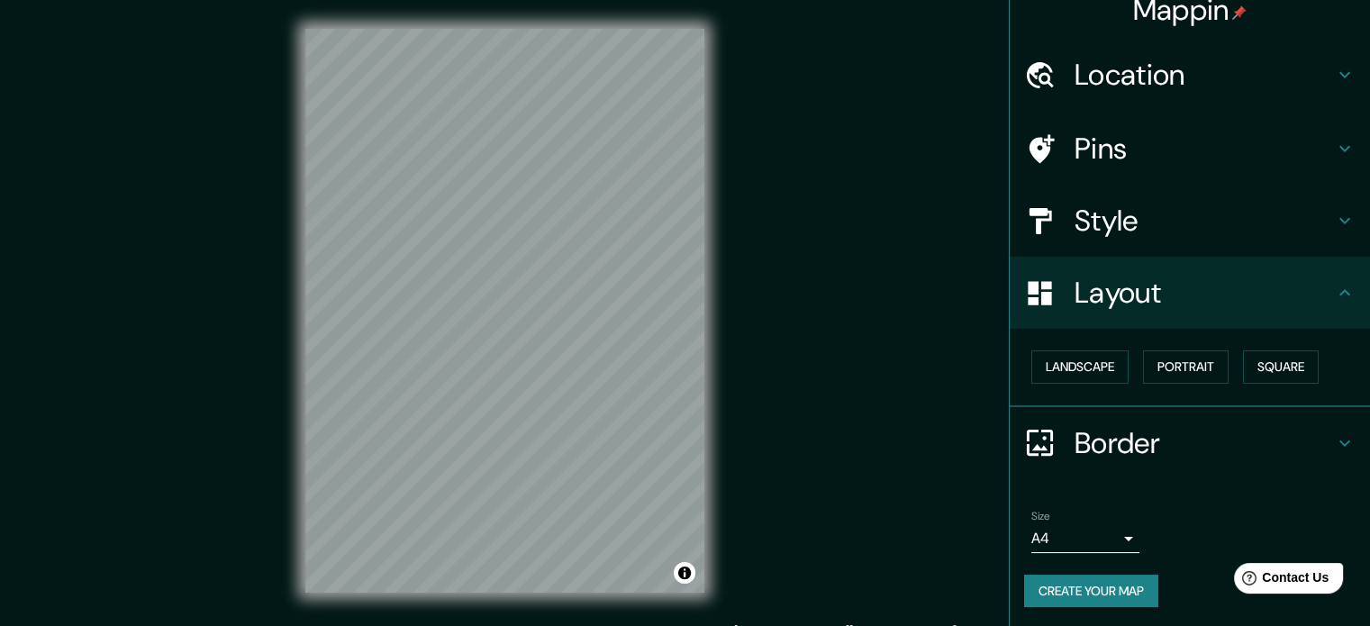
scroll to position [20, 0]
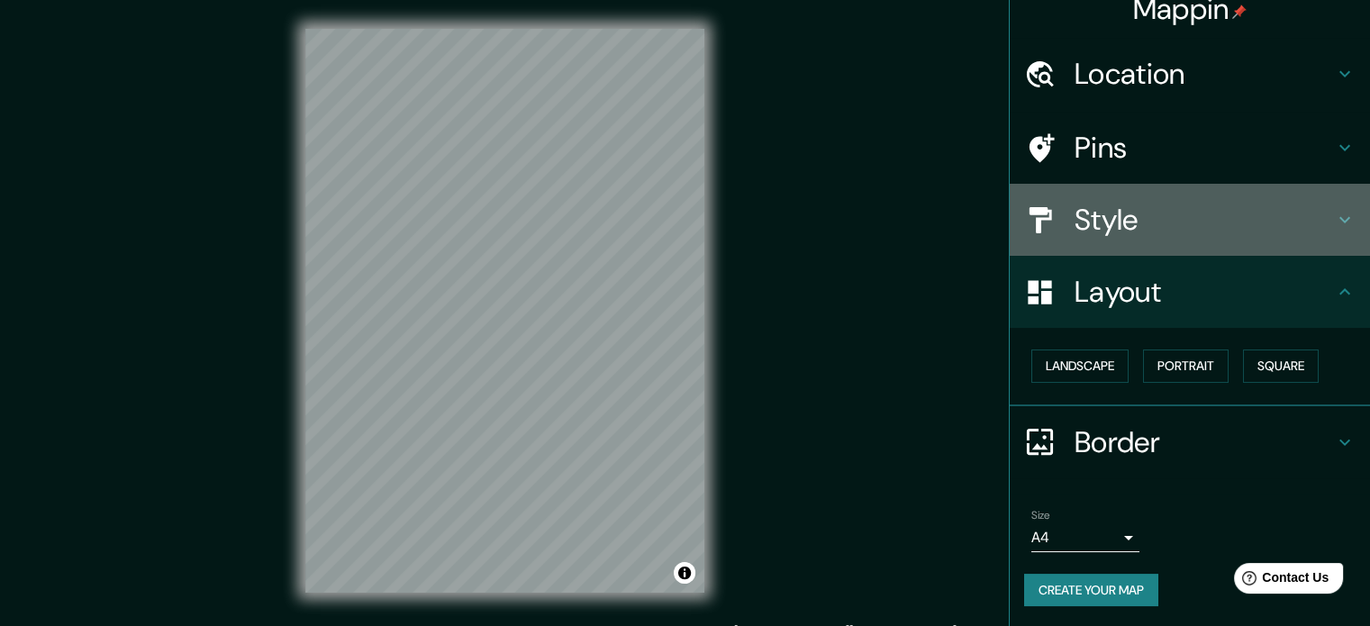
click at [1124, 202] on h4 "Style" at bounding box center [1203, 220] width 259 height 36
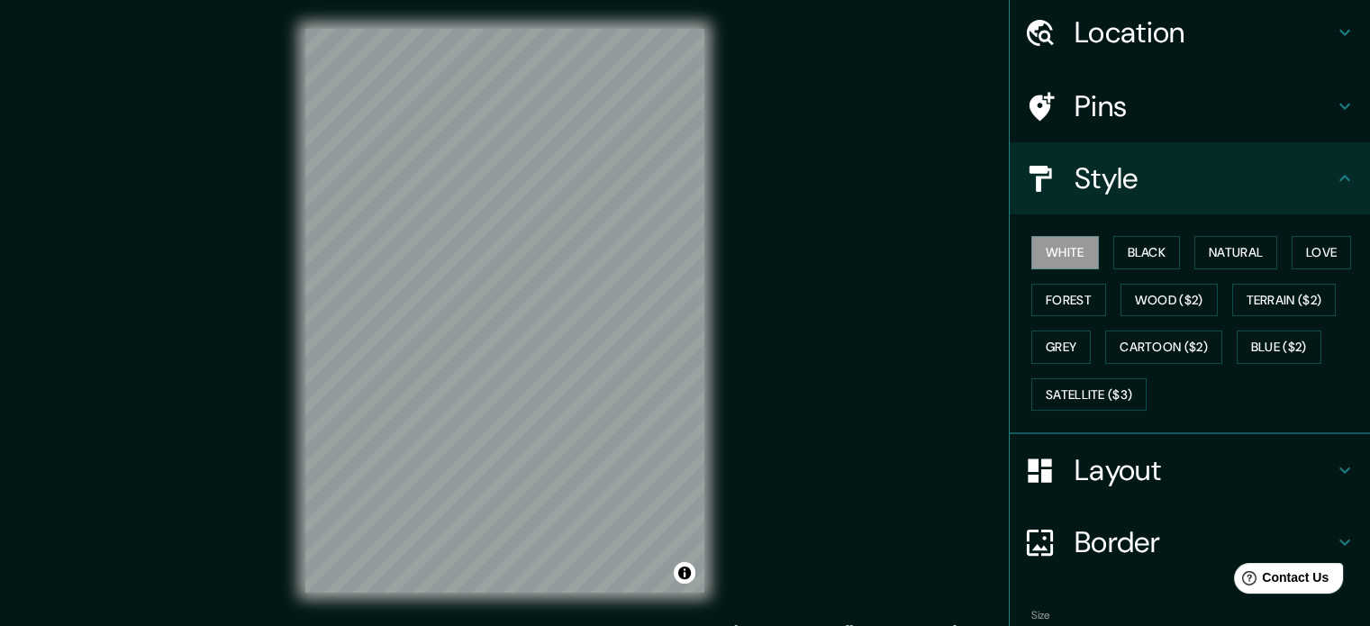
scroll to position [160, 0]
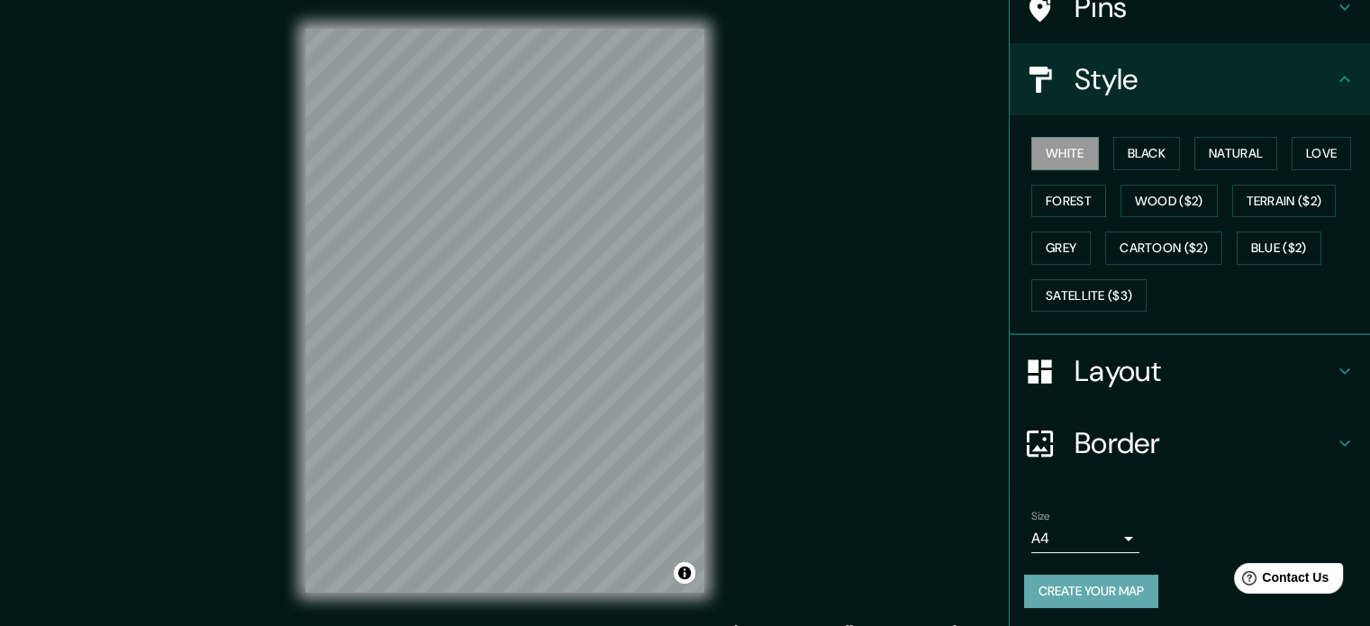
click at [1127, 590] on button "Create your map" at bounding box center [1091, 590] width 134 height 33
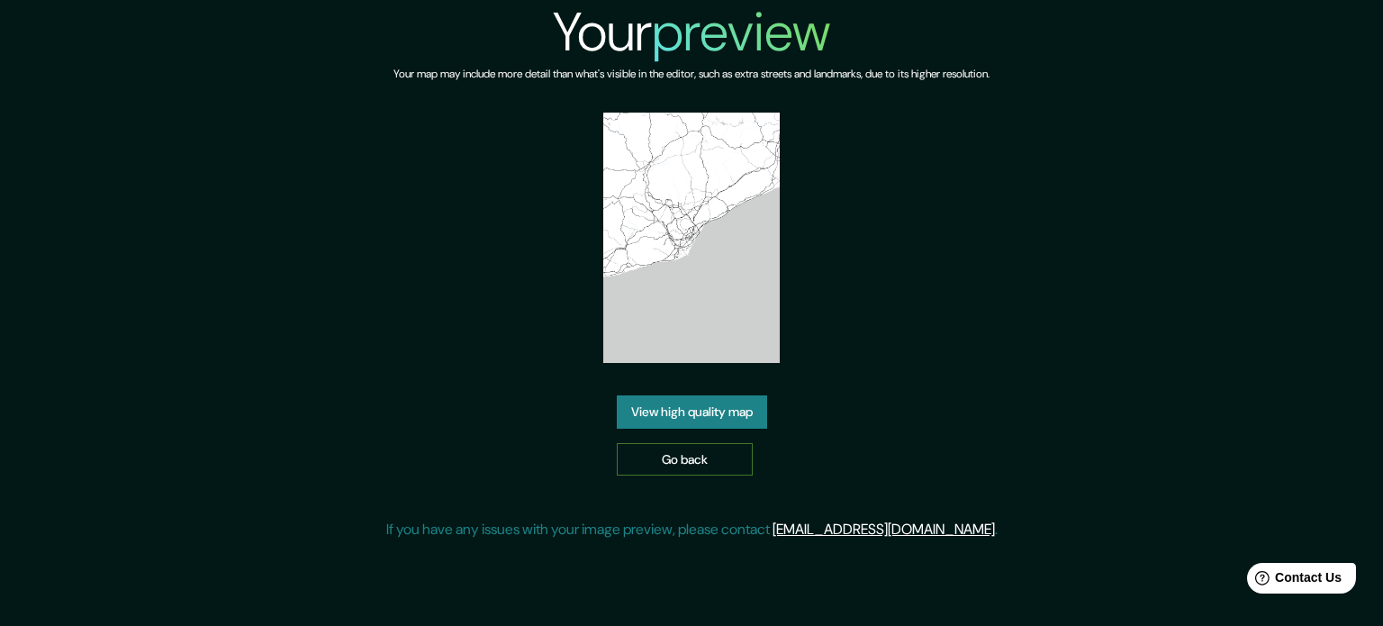
click at [696, 448] on link "Go back" at bounding box center [685, 459] width 136 height 33
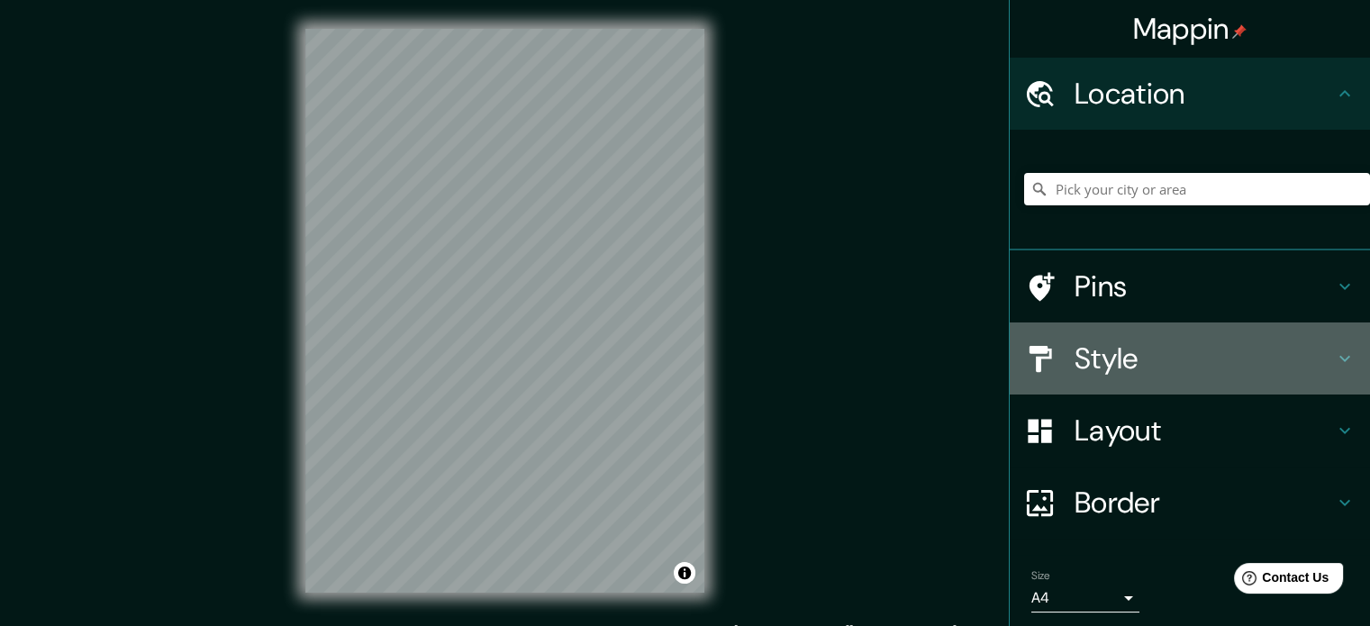
click at [1074, 364] on h4 "Style" at bounding box center [1203, 358] width 259 height 36
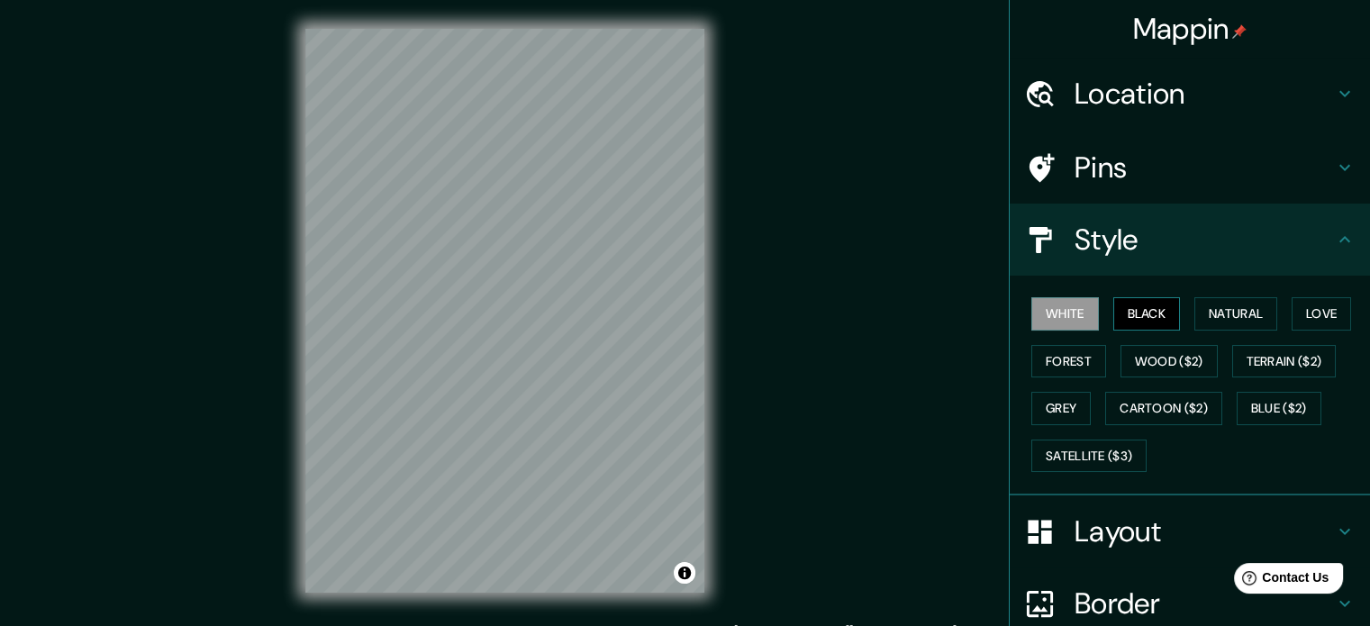
click at [1126, 312] on button "Black" at bounding box center [1147, 313] width 68 height 33
drag, startPoint x: 1004, startPoint y: 366, endPoint x: 1042, endPoint y: 356, distance: 39.3
click at [1009, 366] on div "White Black Natural Love Forest Wood ($2) Terrain ($2) Grey Cartoon ($2) Blue (…" at bounding box center [1189, 386] width 360 height 220
click at [1050, 354] on button "Forest" at bounding box center [1068, 361] width 75 height 33
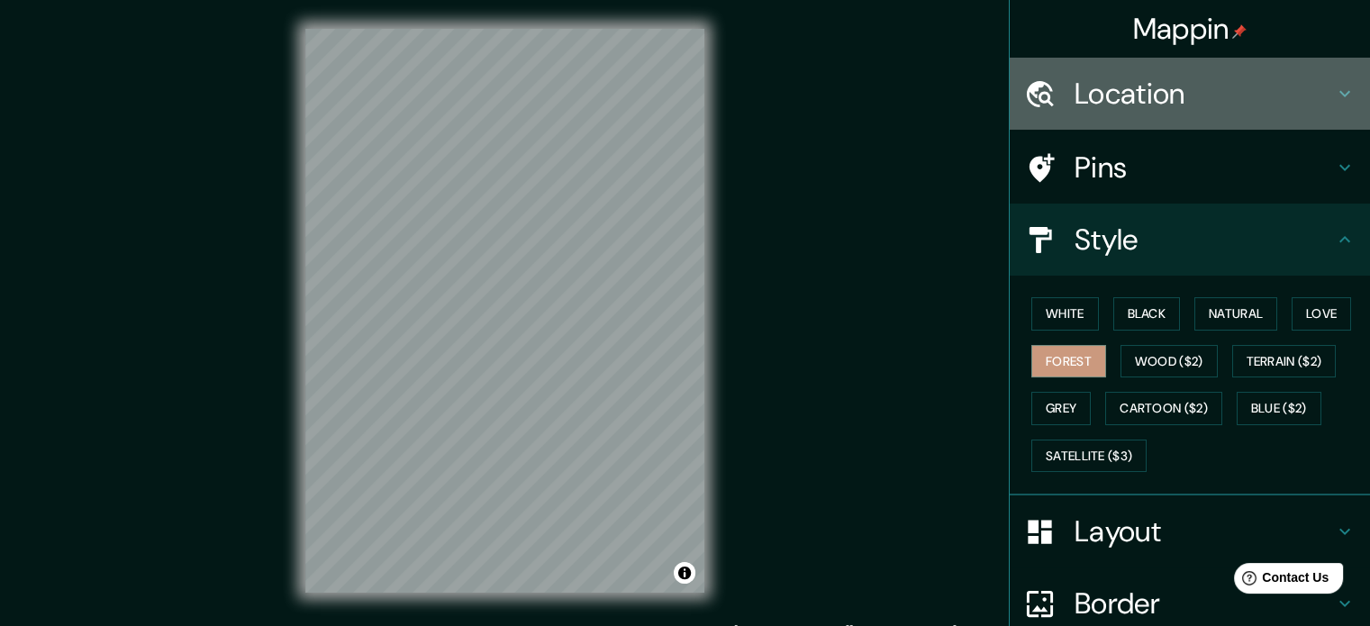
click at [1139, 111] on h4 "Location" at bounding box center [1203, 94] width 259 height 36
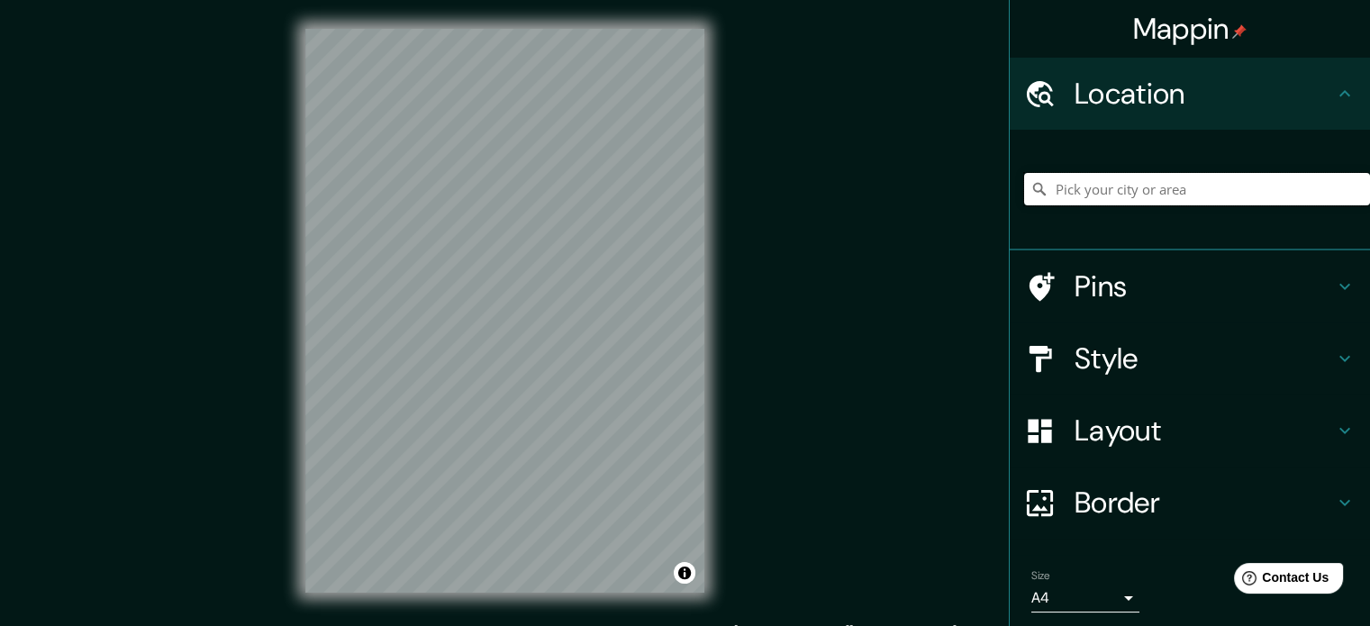
click at [1095, 188] on input "Pick your city or area" at bounding box center [1197, 189] width 346 height 32
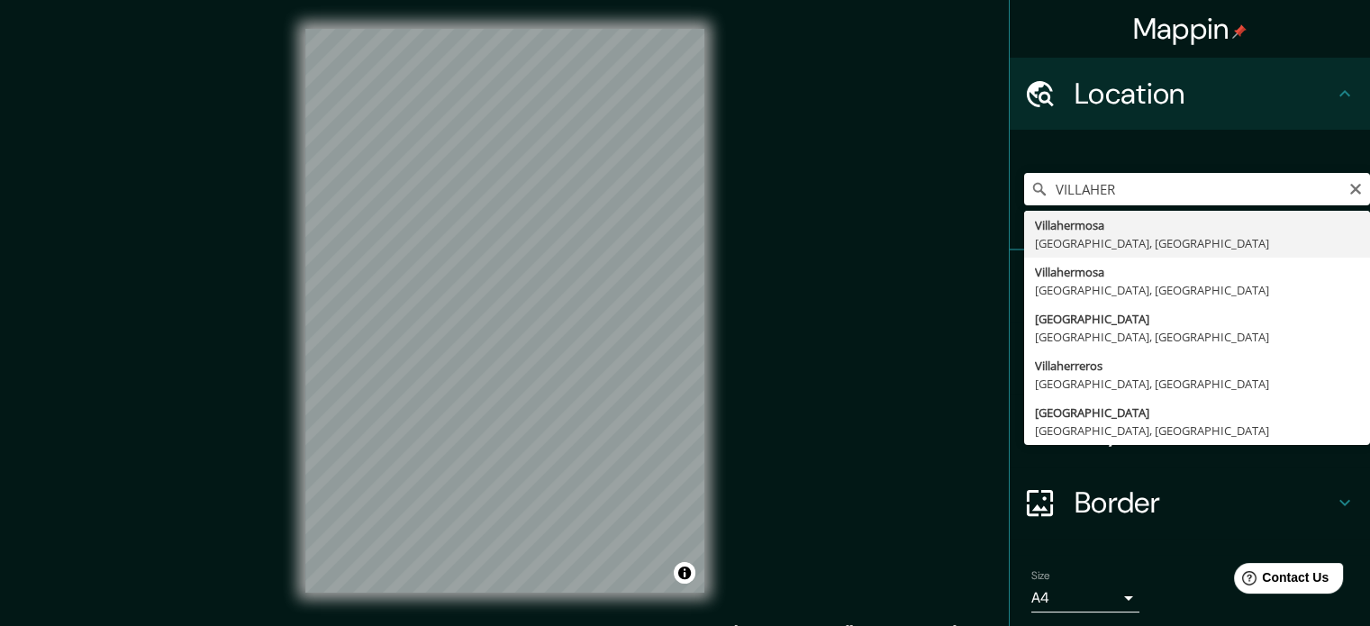
type input "Villahermosa, [GEOGRAPHIC_DATA], [GEOGRAPHIC_DATA]"
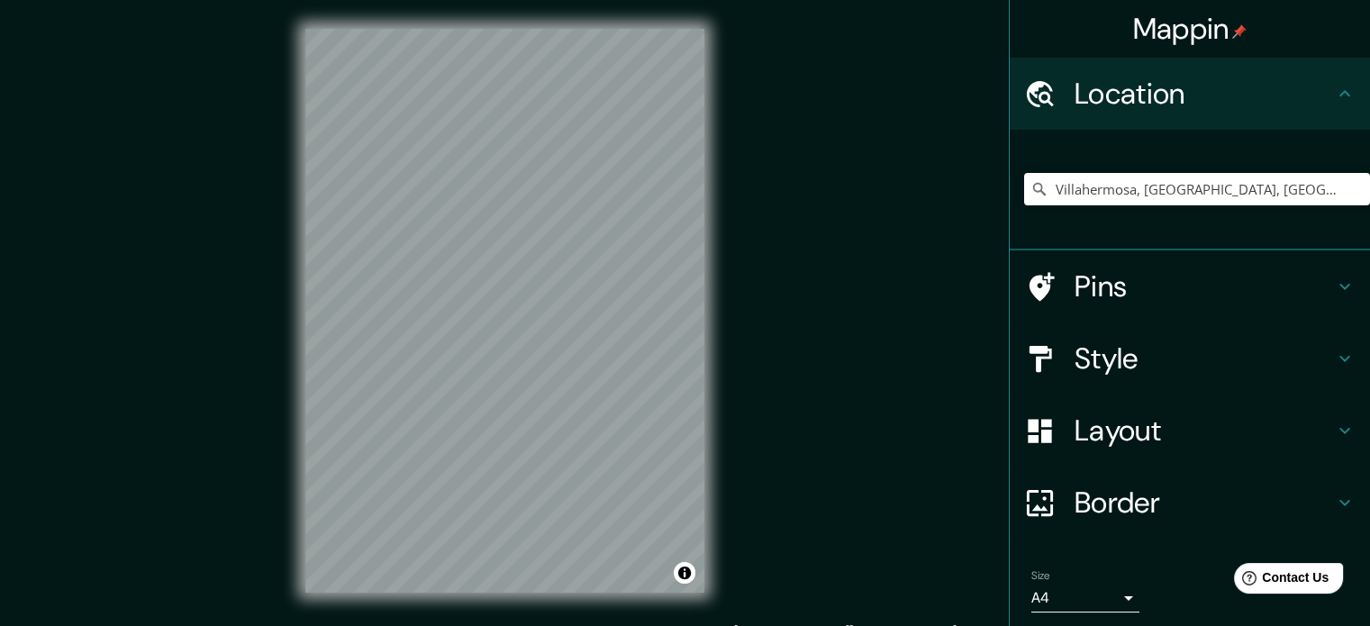
click at [281, 297] on div "© Mapbox © OpenStreetMap Improve this map" at bounding box center [504, 310] width 457 height 621
click at [1127, 435] on h4 "Layout" at bounding box center [1203, 430] width 259 height 36
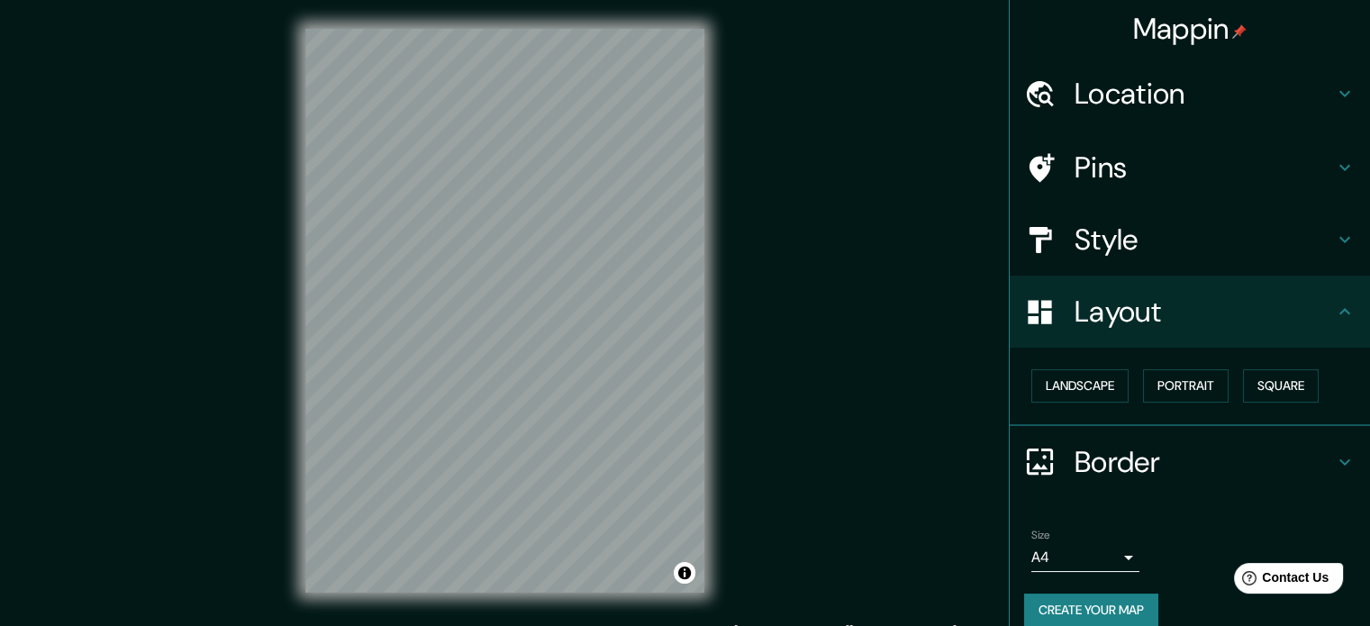
click at [1112, 230] on h4 "Style" at bounding box center [1203, 240] width 259 height 36
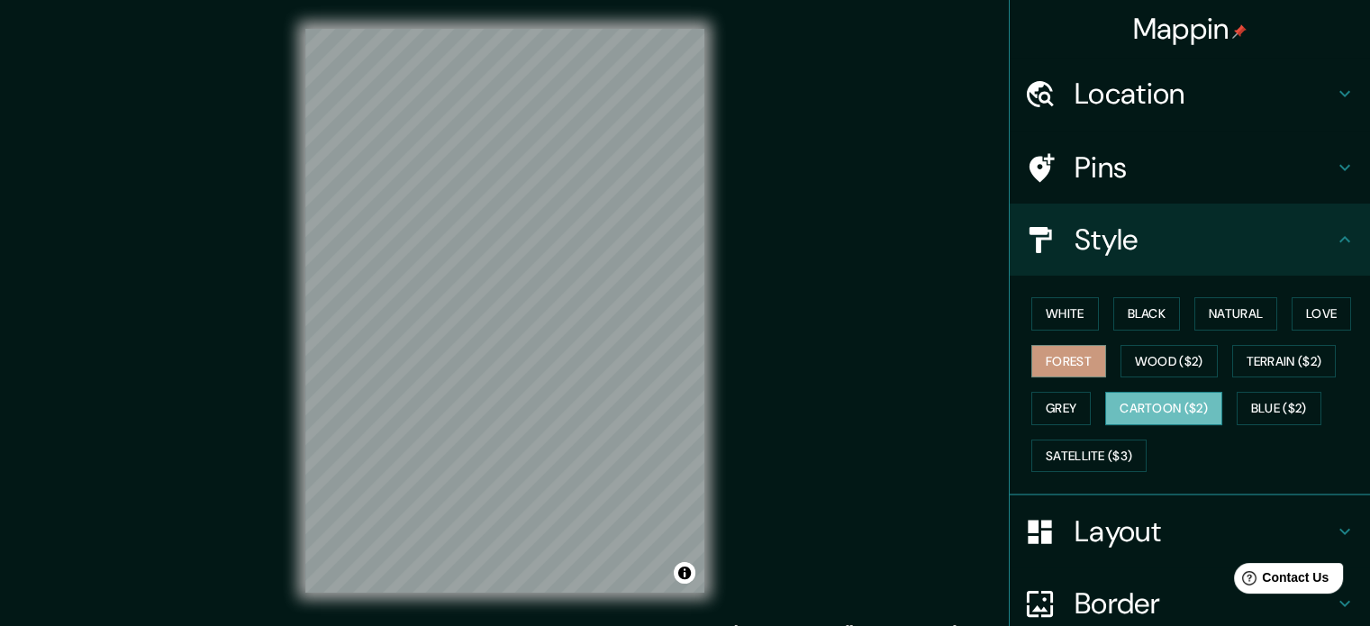
click at [1162, 411] on button "Cartoon ($2)" at bounding box center [1163, 408] width 117 height 33
click at [512, 29] on div at bounding box center [504, 29] width 399 height 0
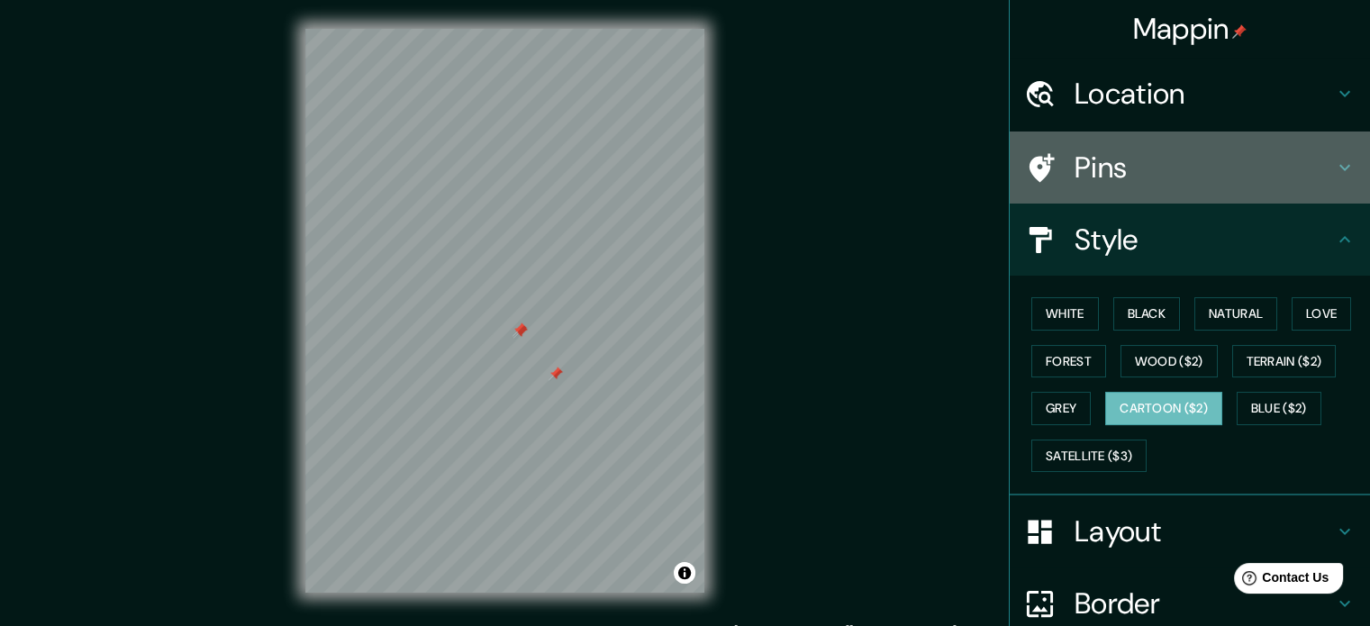
click at [1157, 158] on h4 "Pins" at bounding box center [1203, 167] width 259 height 36
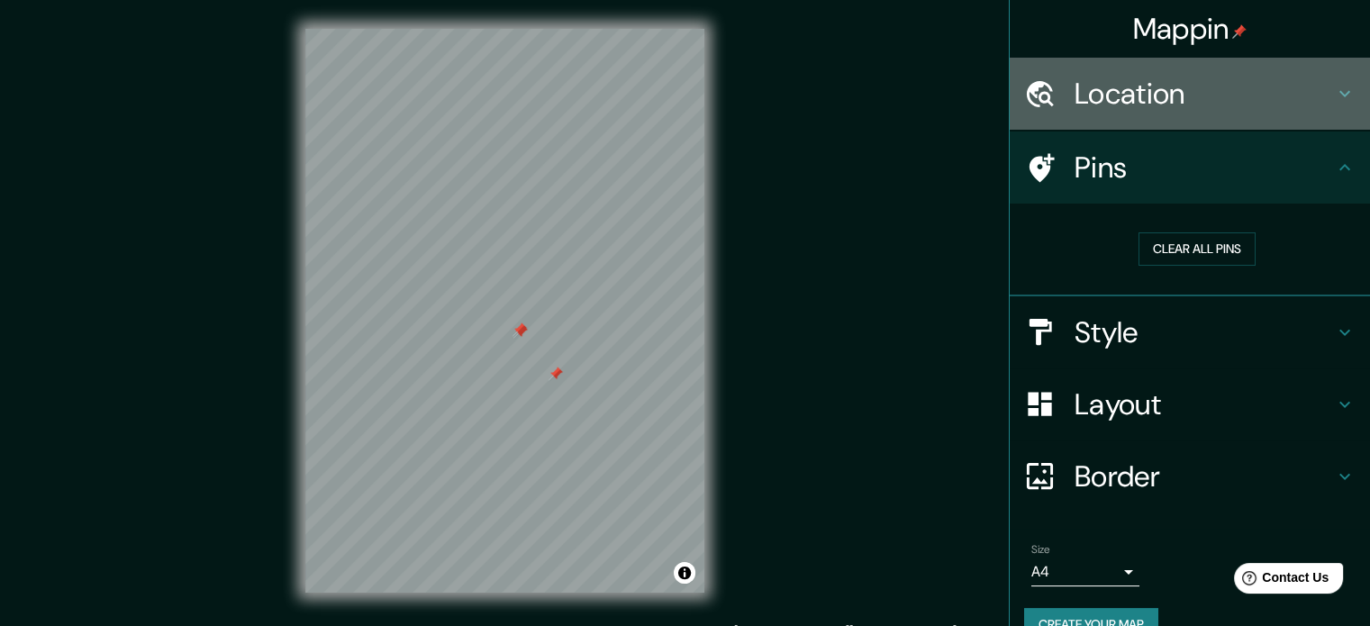
click at [1170, 90] on h4 "Location" at bounding box center [1203, 94] width 259 height 36
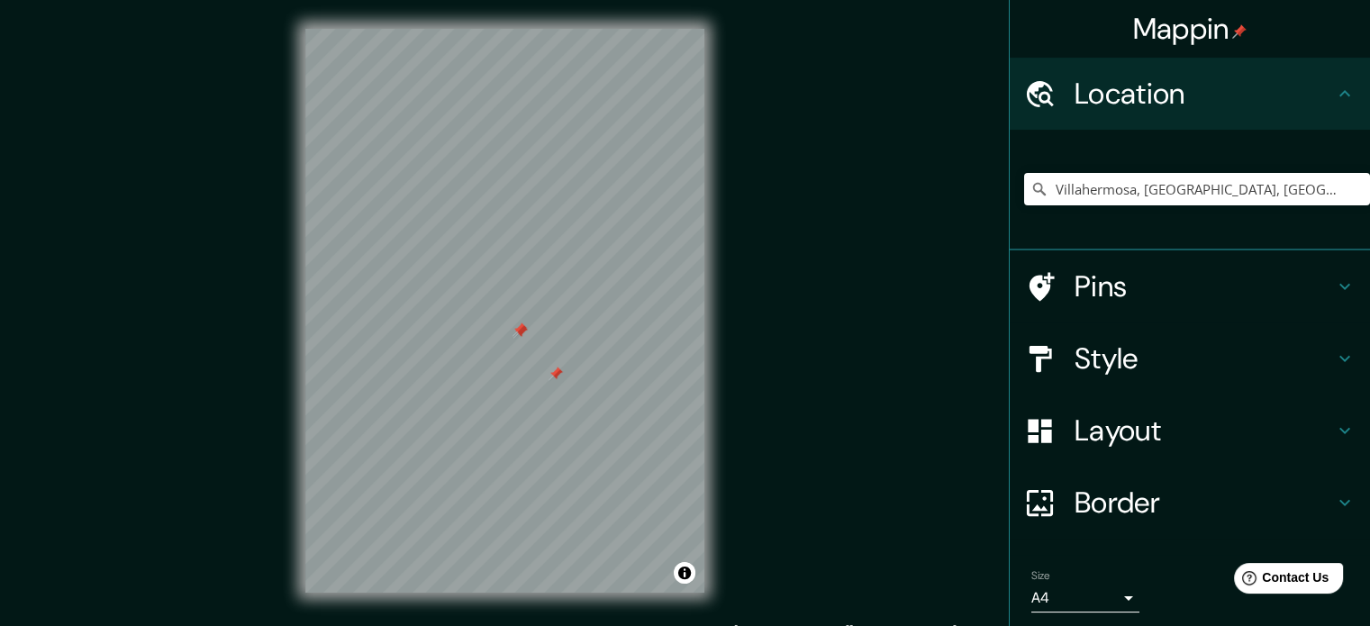
click at [1167, 283] on h4 "Pins" at bounding box center [1203, 286] width 259 height 36
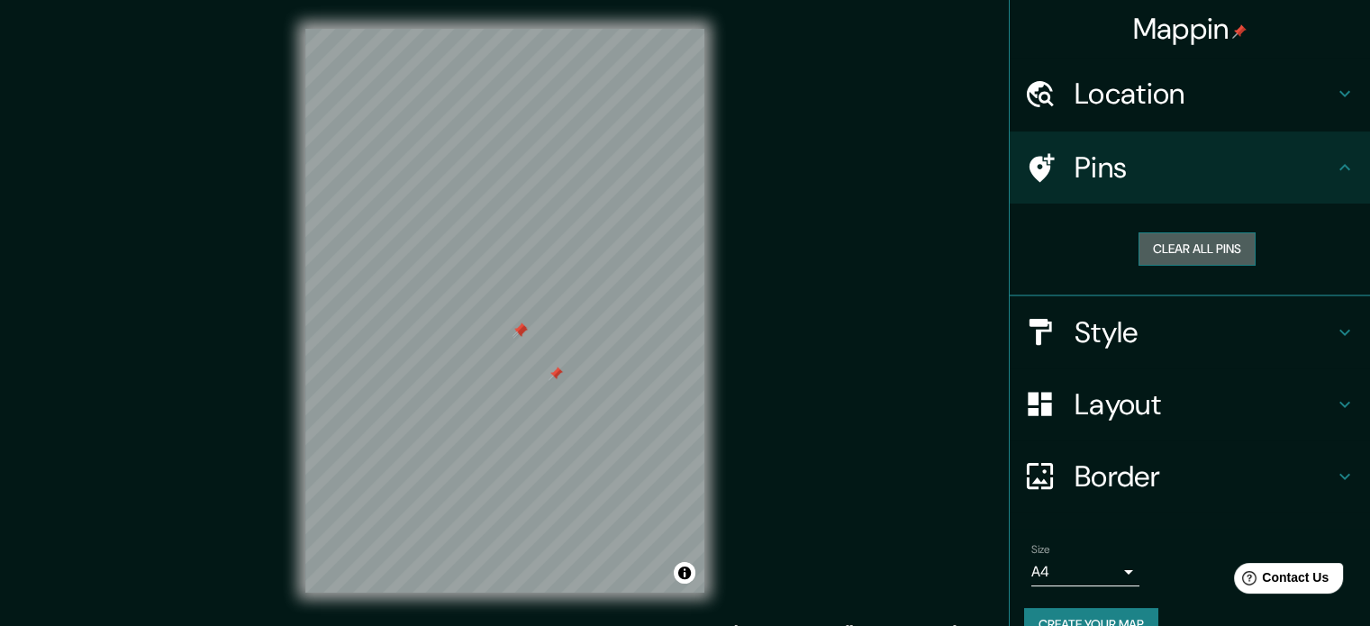
click at [1165, 234] on button "Clear all pins" at bounding box center [1196, 248] width 117 height 33
click at [1173, 240] on button "Clear all pins" at bounding box center [1196, 248] width 117 height 33
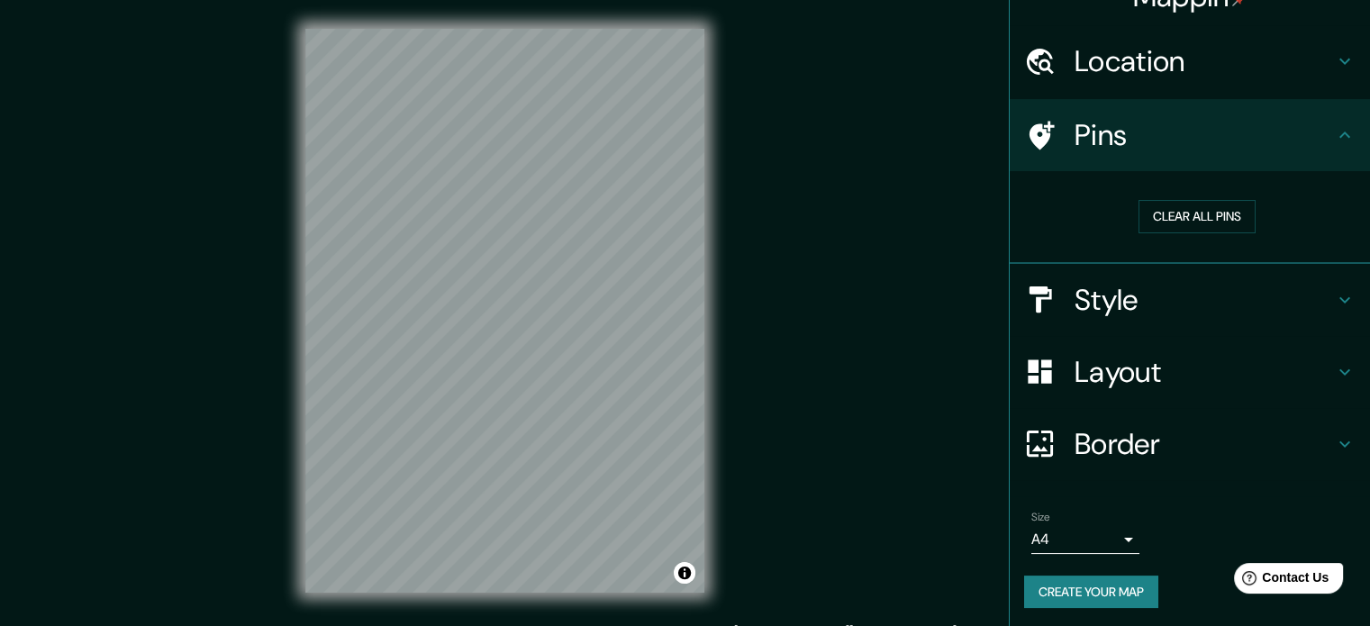
scroll to position [34, 0]
click at [1228, 298] on h4 "Style" at bounding box center [1203, 298] width 259 height 36
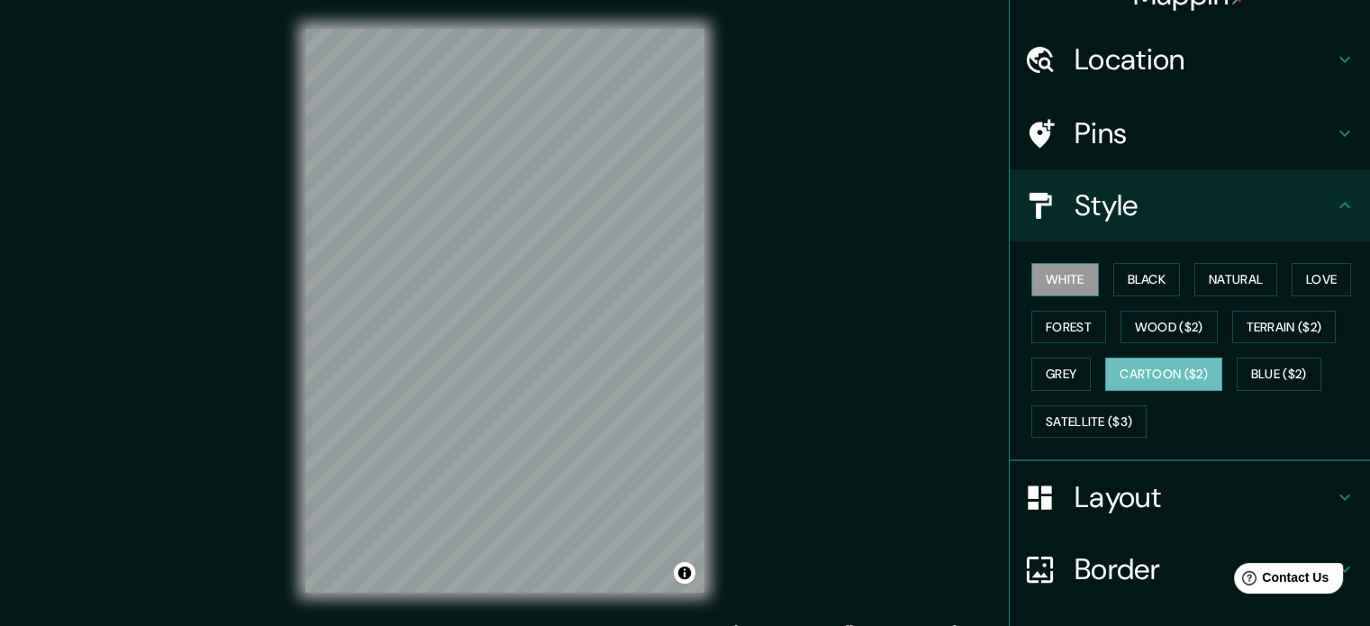
click at [1045, 273] on button "White" at bounding box center [1065, 279] width 68 height 33
click at [1129, 276] on button "Black" at bounding box center [1147, 279] width 68 height 33
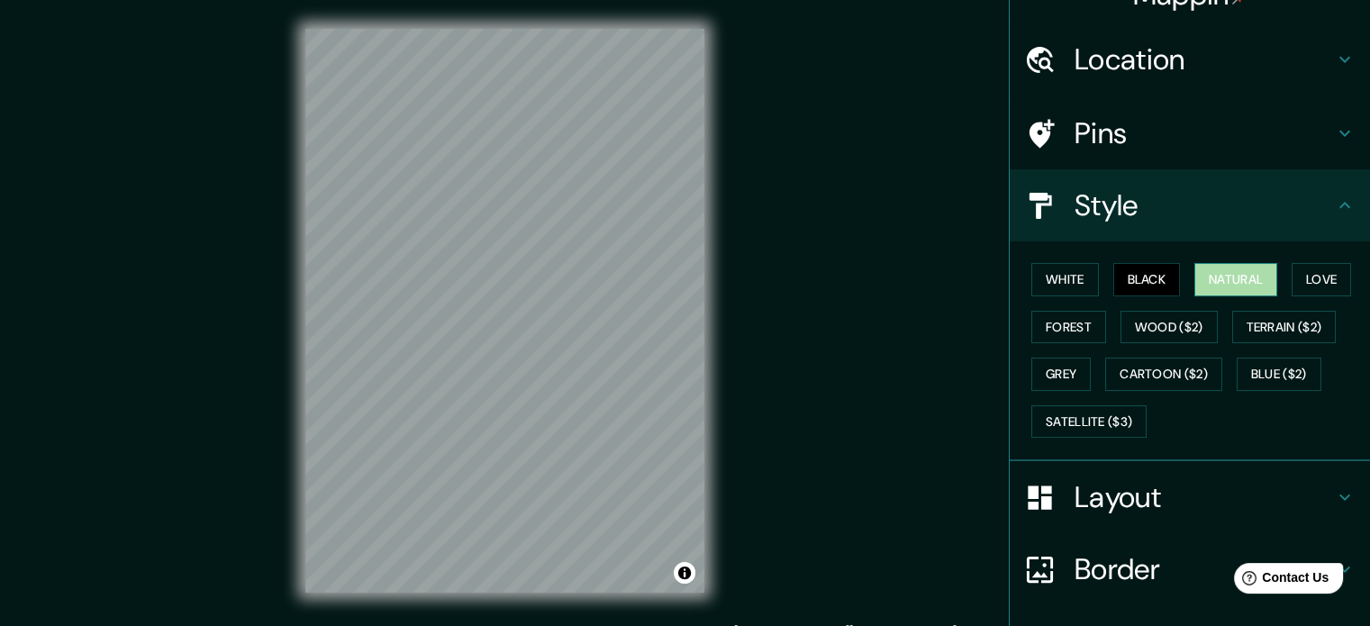
click at [1253, 276] on button "Natural" at bounding box center [1235, 279] width 83 height 33
click at [1318, 284] on button "Love" at bounding box center [1320, 279] width 59 height 33
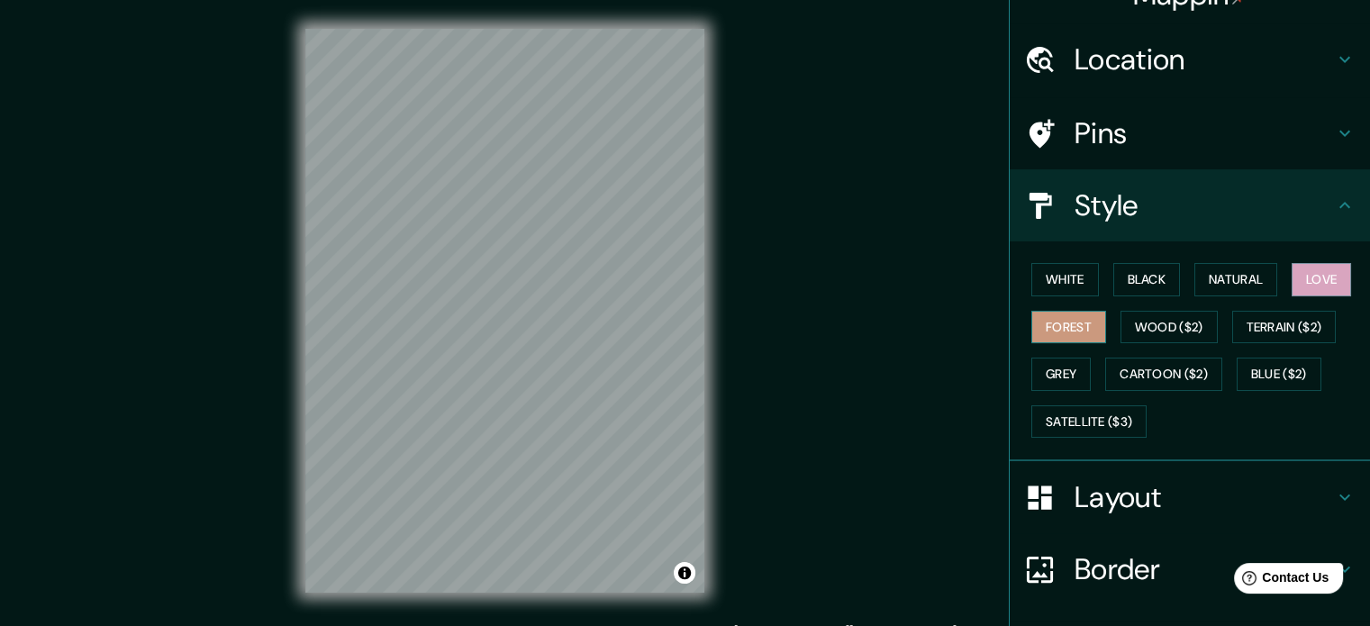
click at [1040, 311] on button "Forest" at bounding box center [1068, 327] width 75 height 33
click at [1325, 278] on button "Love" at bounding box center [1320, 279] width 59 height 33
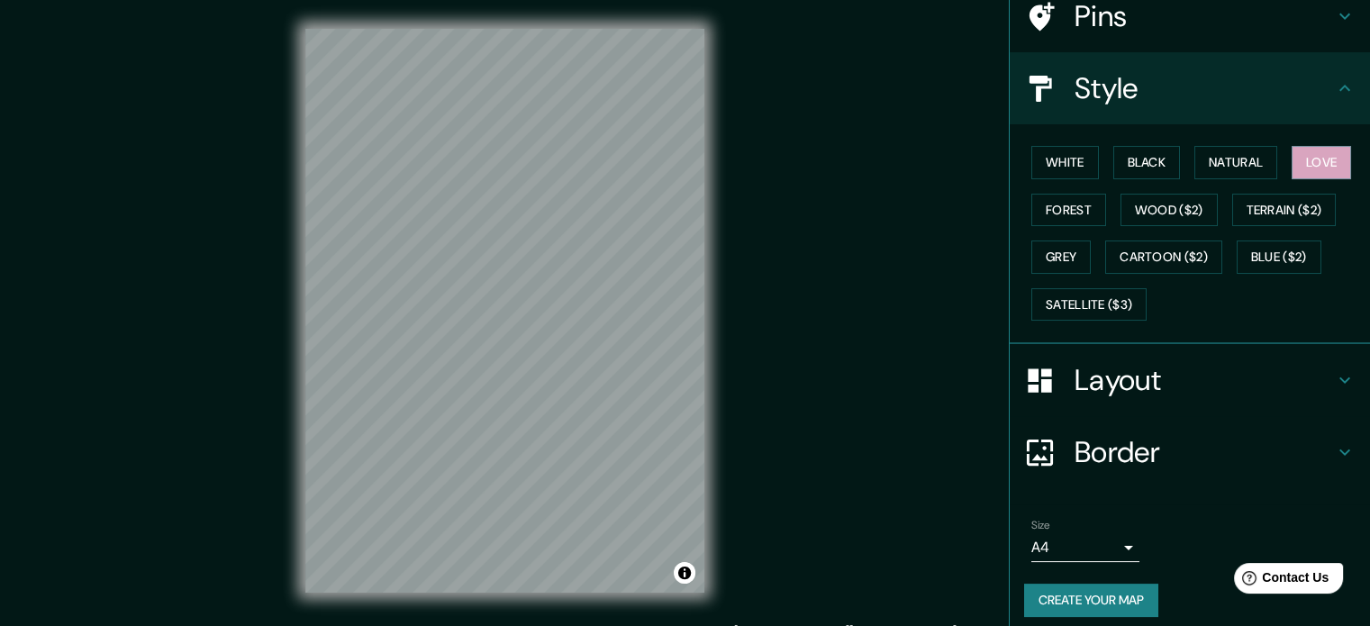
scroll to position [160, 0]
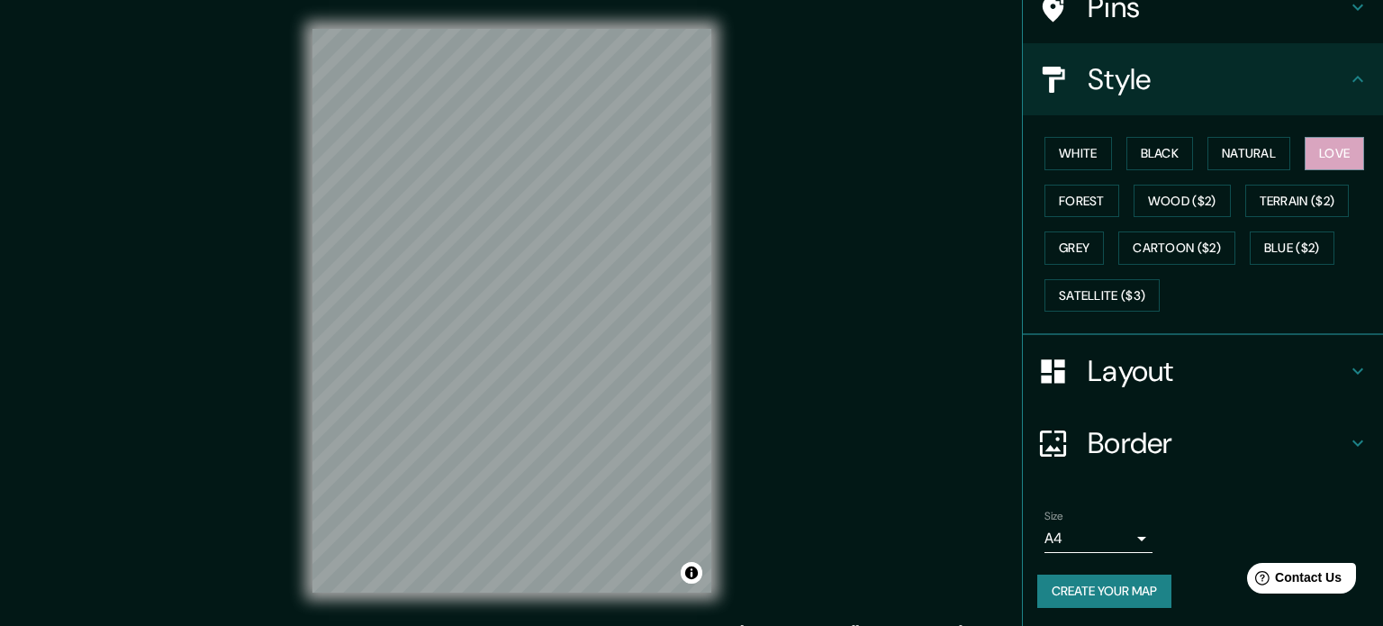
click at [1061, 526] on body "Mappin Location [GEOGRAPHIC_DATA], [GEOGRAPHIC_DATA], [GEOGRAPHIC_DATA] Pins St…" at bounding box center [691, 313] width 1383 height 626
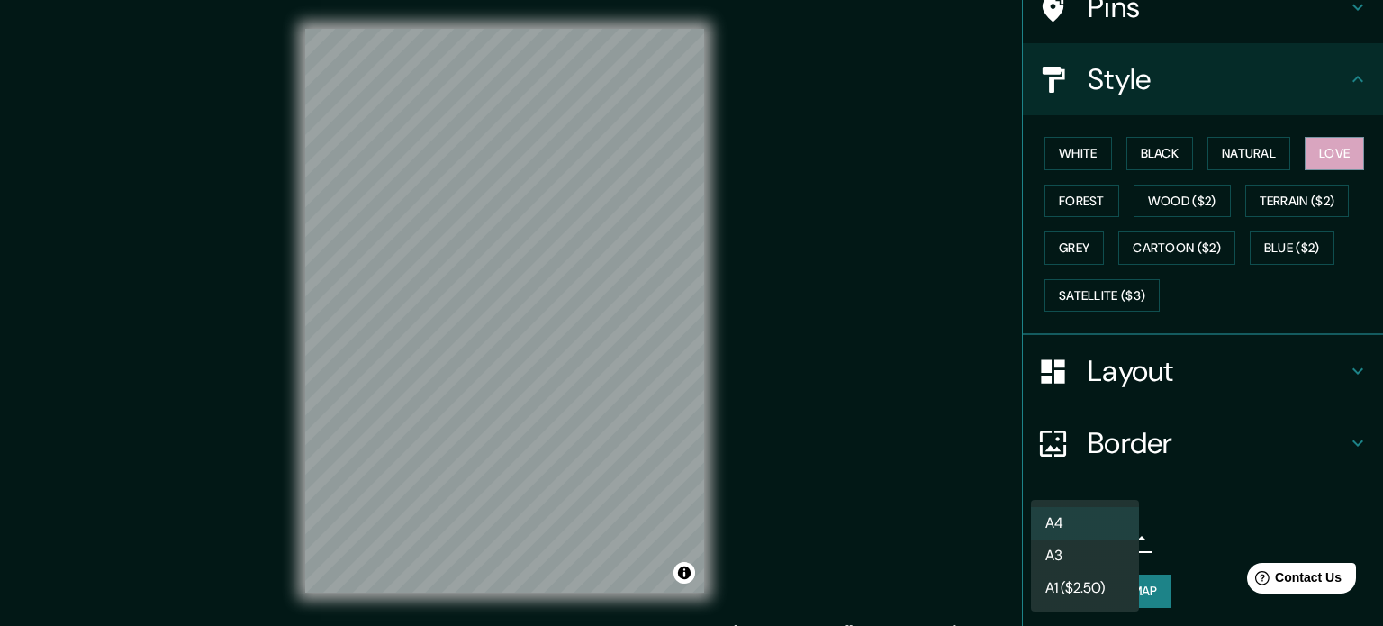
click at [1161, 527] on div at bounding box center [691, 313] width 1383 height 626
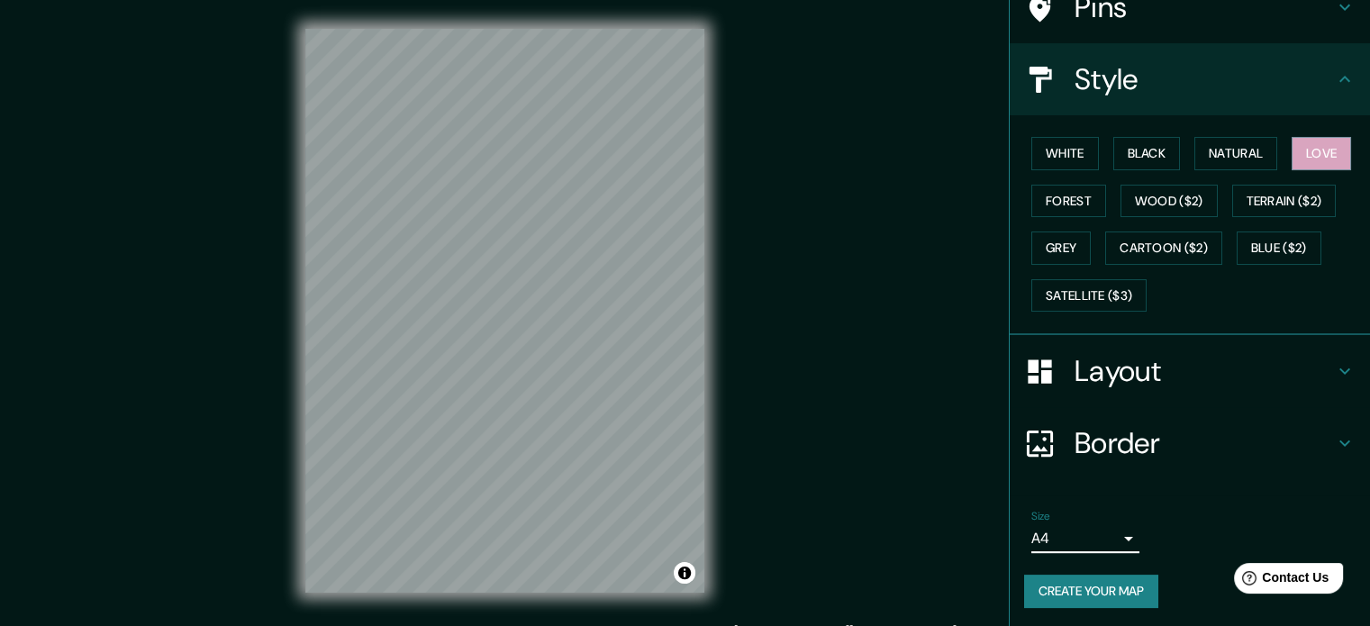
click at [1124, 574] on button "Create your map" at bounding box center [1091, 590] width 134 height 33
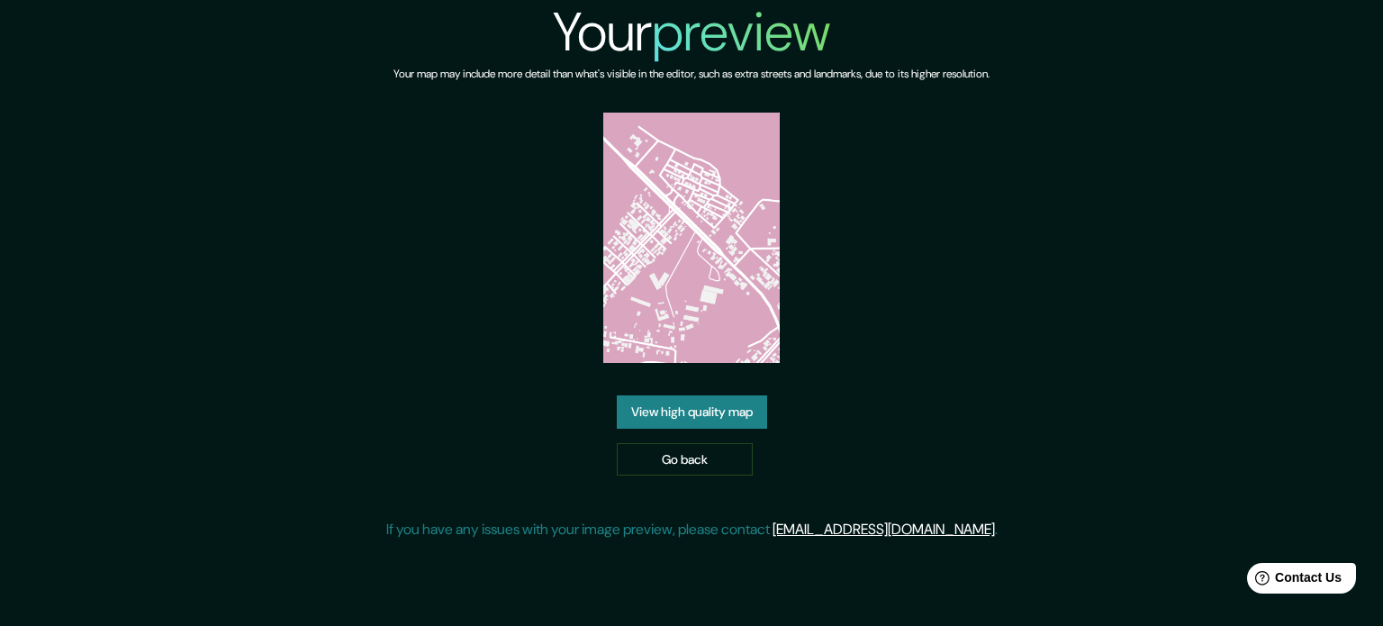
click at [688, 416] on link "View high quality map" at bounding box center [692, 411] width 150 height 33
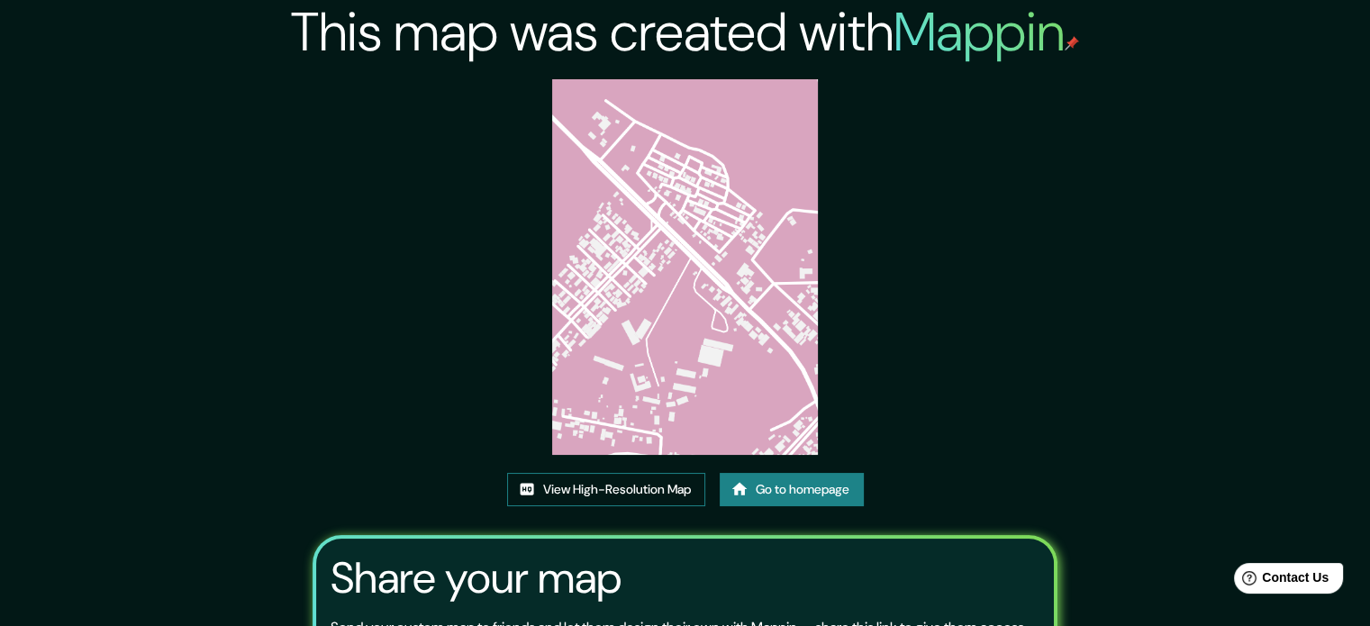
click at [634, 489] on link "View High-Resolution Map" at bounding box center [606, 489] width 198 height 33
